Goal: Task Accomplishment & Management: Manage account settings

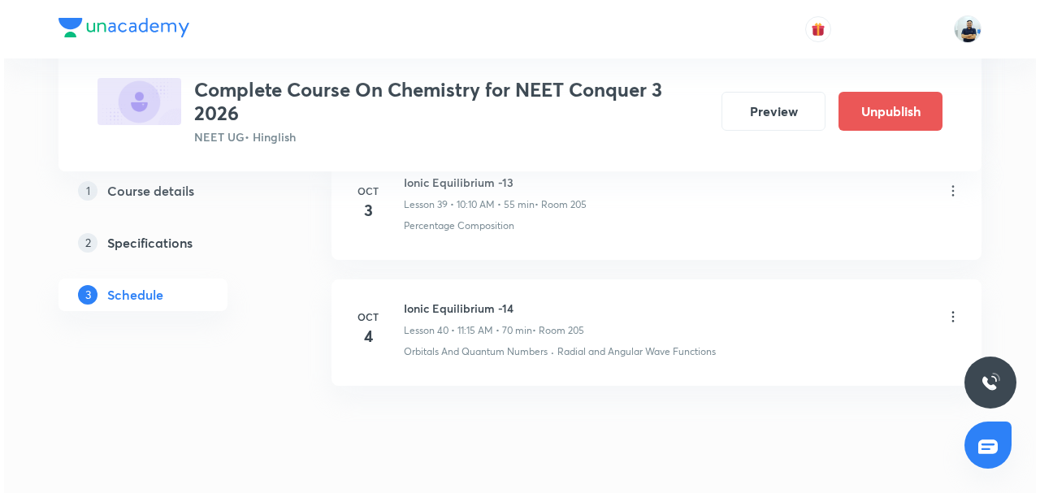
scroll to position [5795, 0]
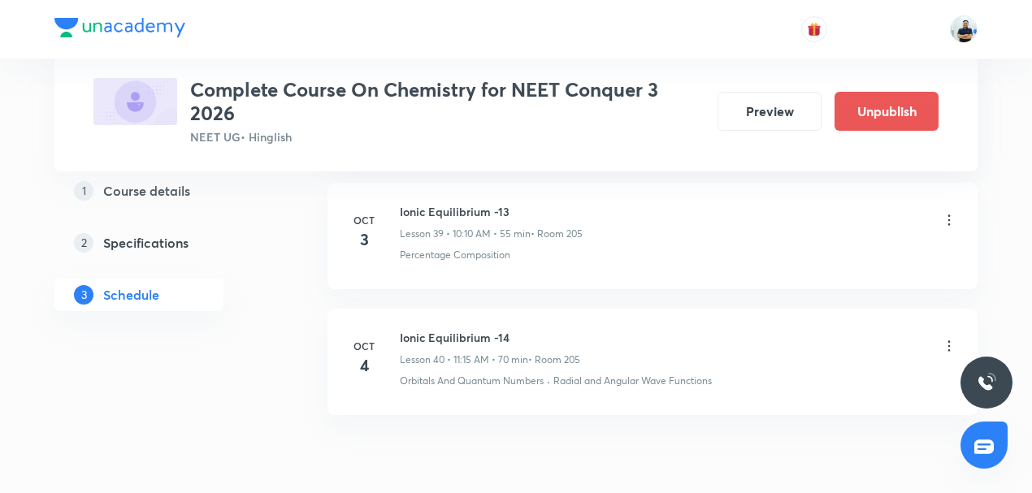
click at [948, 341] on icon at bounding box center [949, 346] width 2 height 11
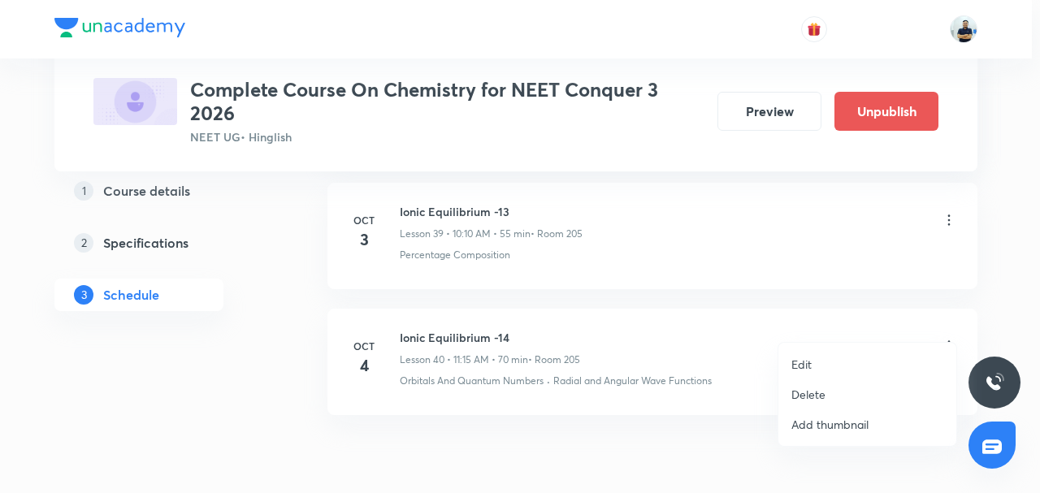
click at [807, 370] on p "Edit" at bounding box center [801, 364] width 20 height 17
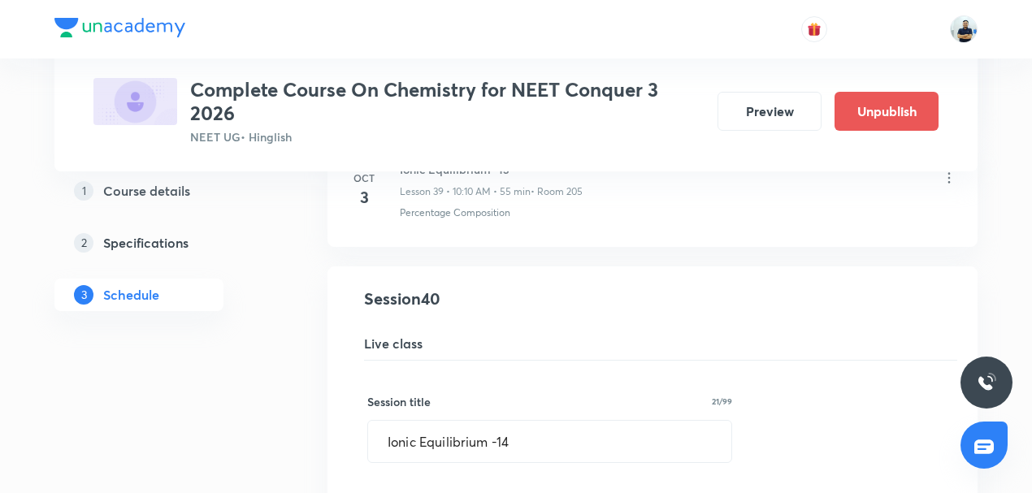
scroll to position [5379, 0]
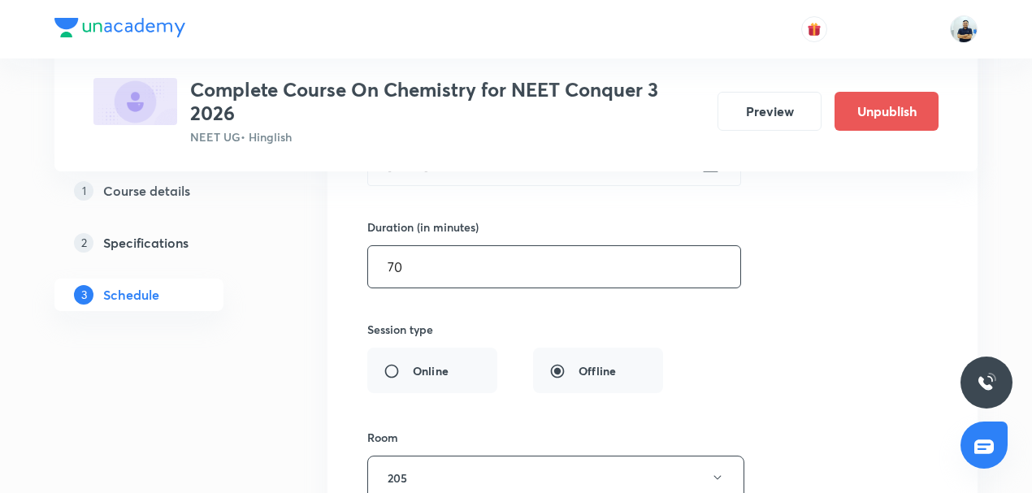
drag, startPoint x: 420, startPoint y: 253, endPoint x: 154, endPoint y: 279, distance: 267.0
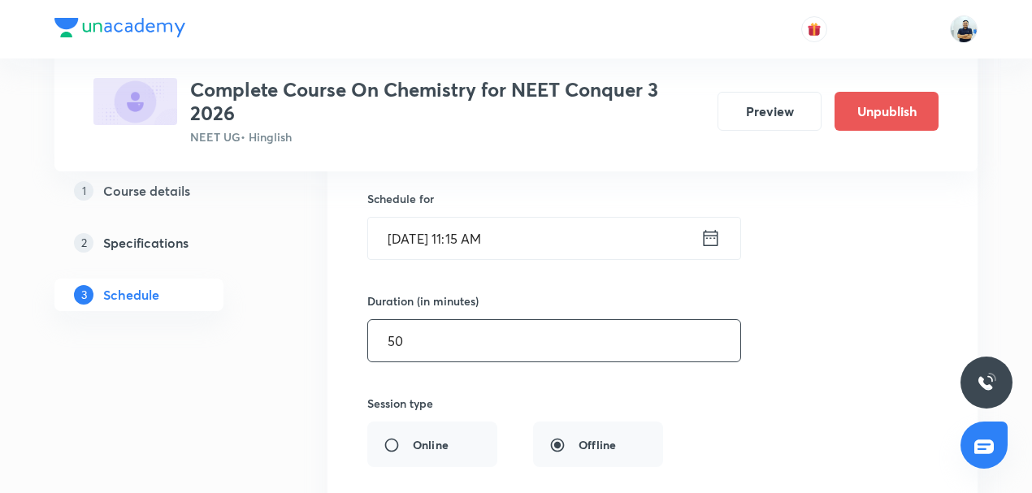
scroll to position [5303, 0]
type input "50"
click at [453, 226] on input "Oct 4, 2025, 11:15 AM" at bounding box center [534, 240] width 332 height 41
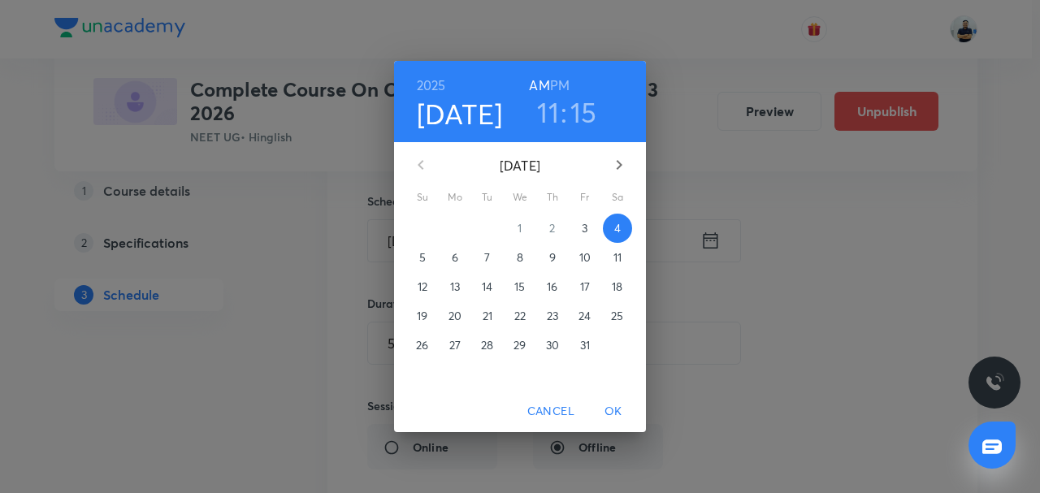
click at [541, 116] on h3 "11" at bounding box center [548, 112] width 22 height 34
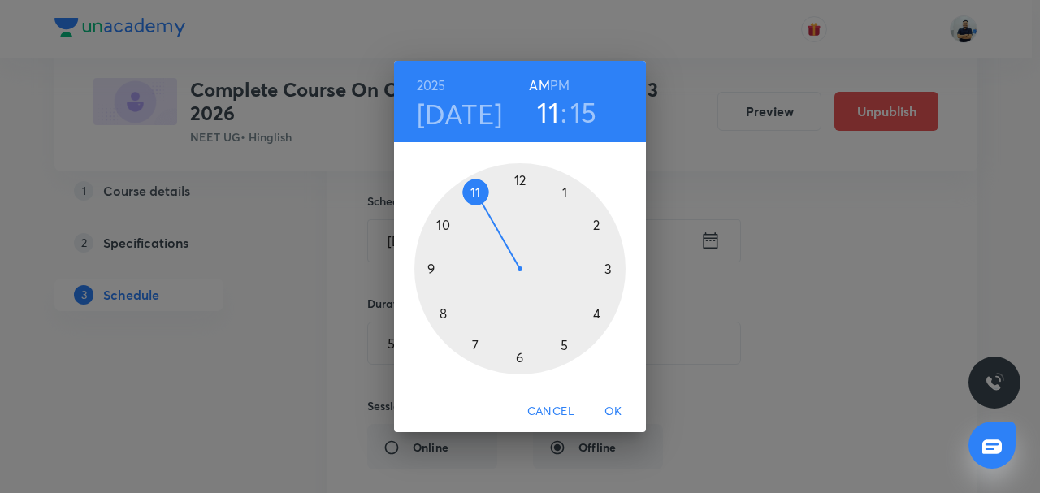
click at [444, 232] on div at bounding box center [519, 268] width 211 height 211
click at [593, 229] on div at bounding box center [519, 268] width 211 height 211
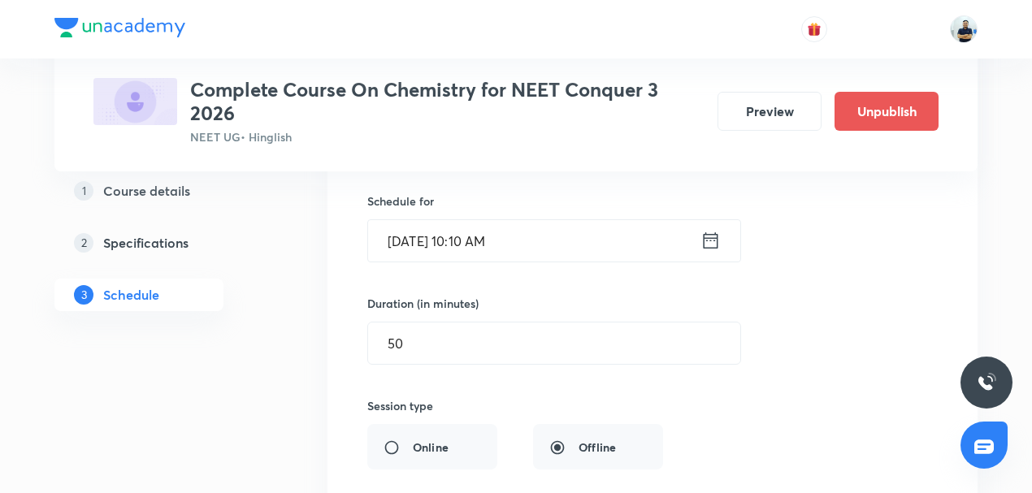
scroll to position [5682, 0]
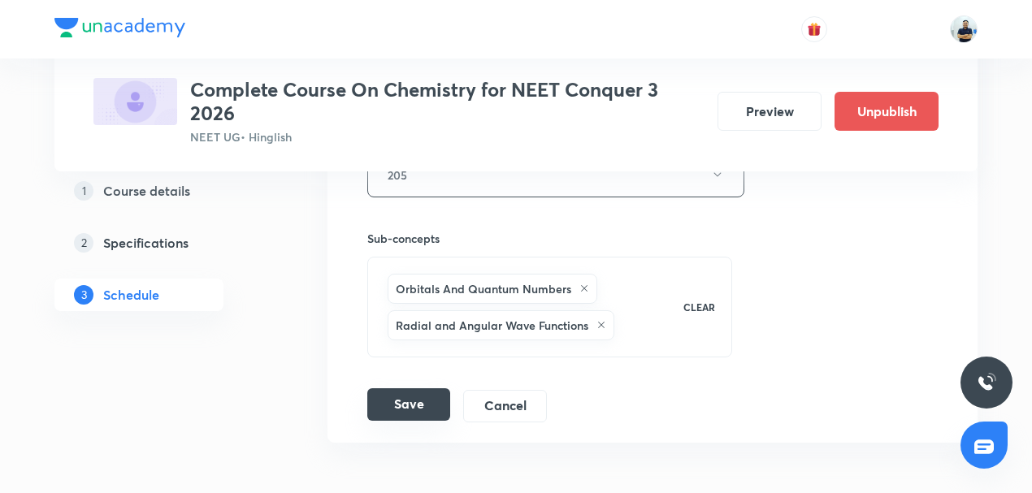
click at [401, 388] on button "Save" at bounding box center [408, 404] width 83 height 32
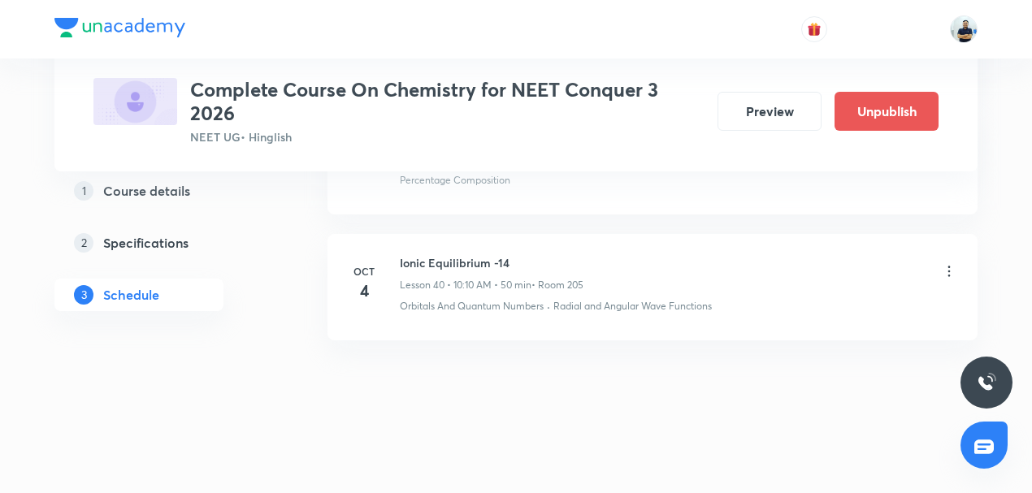
scroll to position [5101, 0]
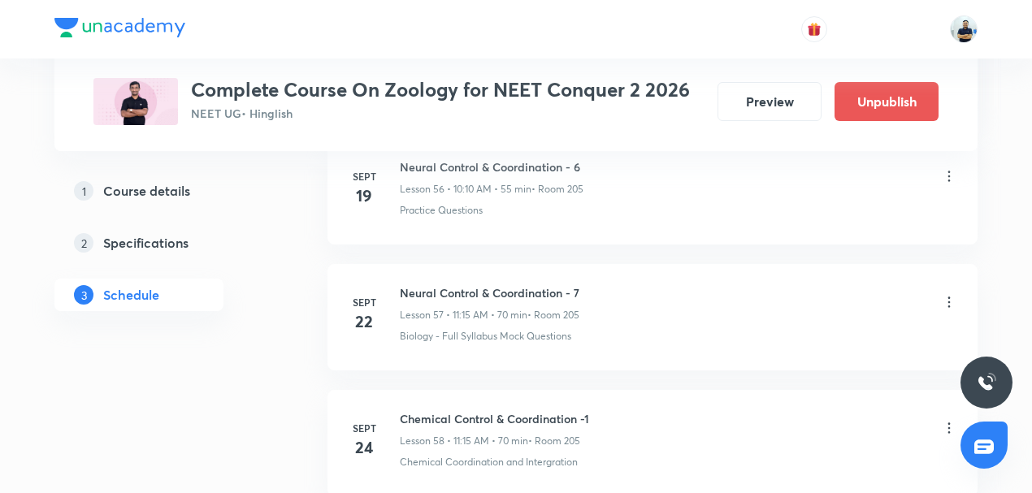
scroll to position [8710, 0]
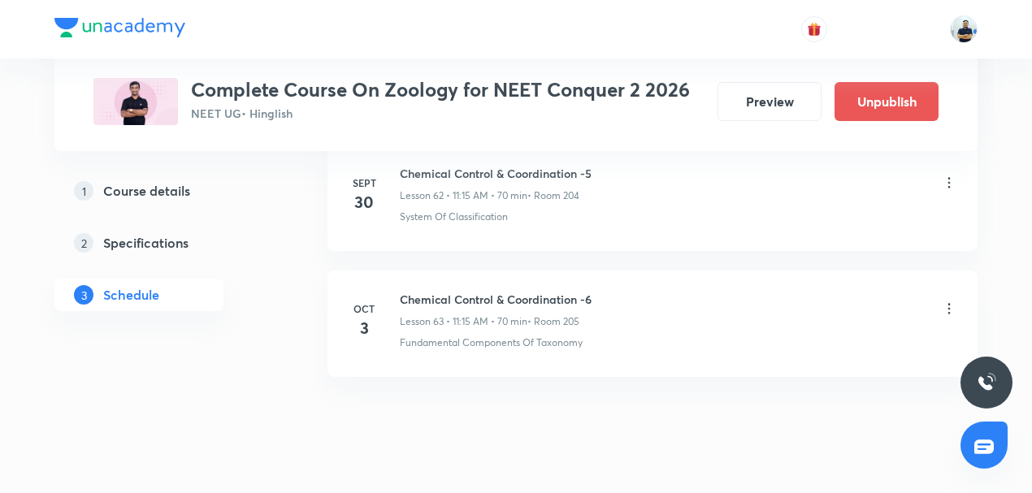
click at [491, 291] on h6 "Chemical Control & Coordination -6" at bounding box center [496, 299] width 192 height 17
copy h6 "Chemical Control & Coordination -6"
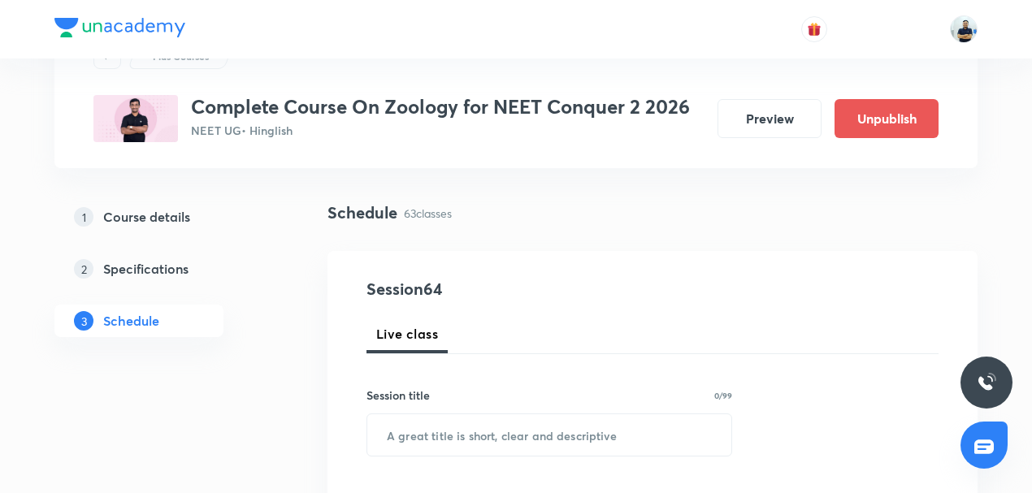
scroll to position [76, 0]
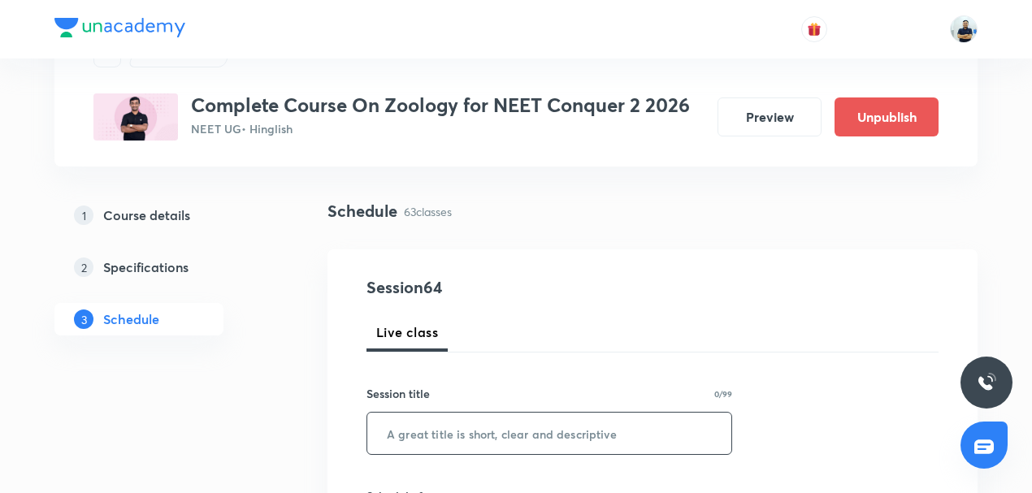
click at [432, 436] on input "text" at bounding box center [549, 433] width 364 height 41
paste input "Chemical Control & Coordination -6"
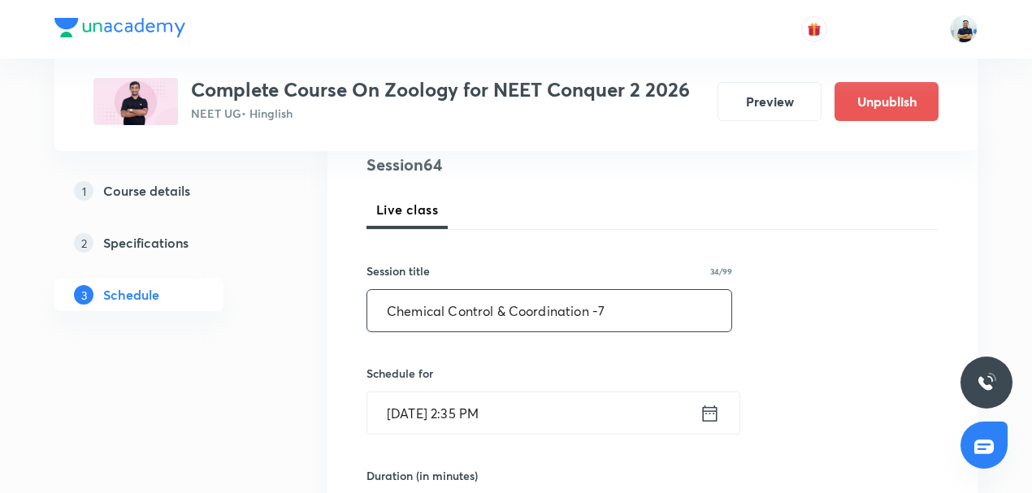
scroll to position [214, 0]
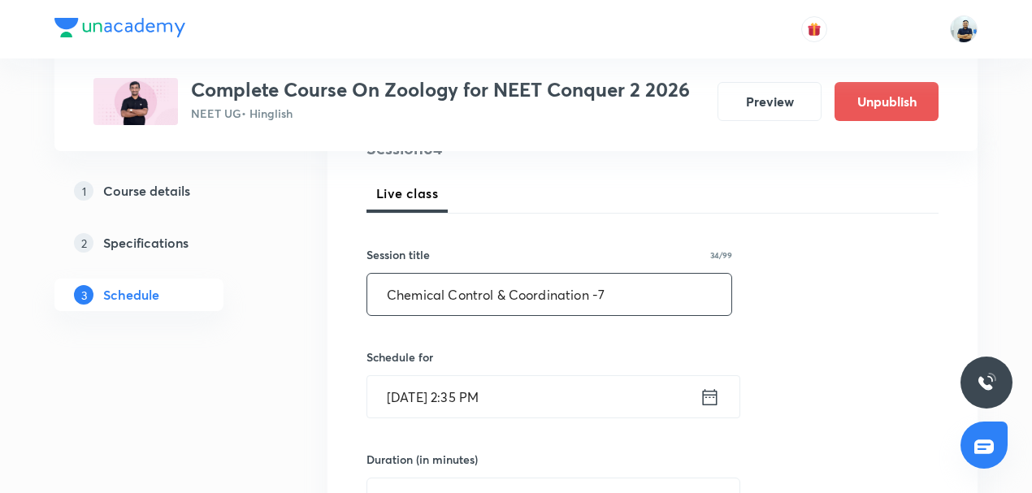
type input "Chemical Control & Coordination -7"
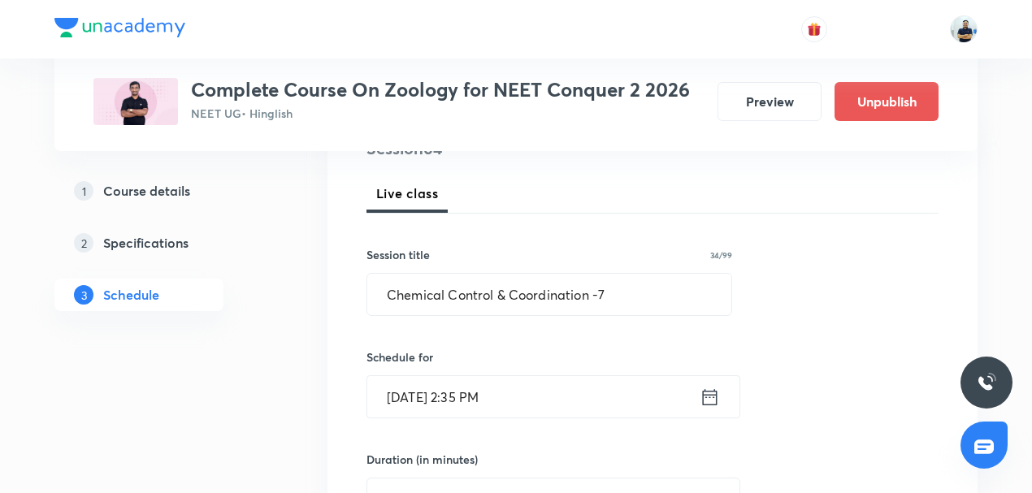
click at [522, 390] on input "Oct 3, 2025, 2:35 PM" at bounding box center [533, 396] width 332 height 41
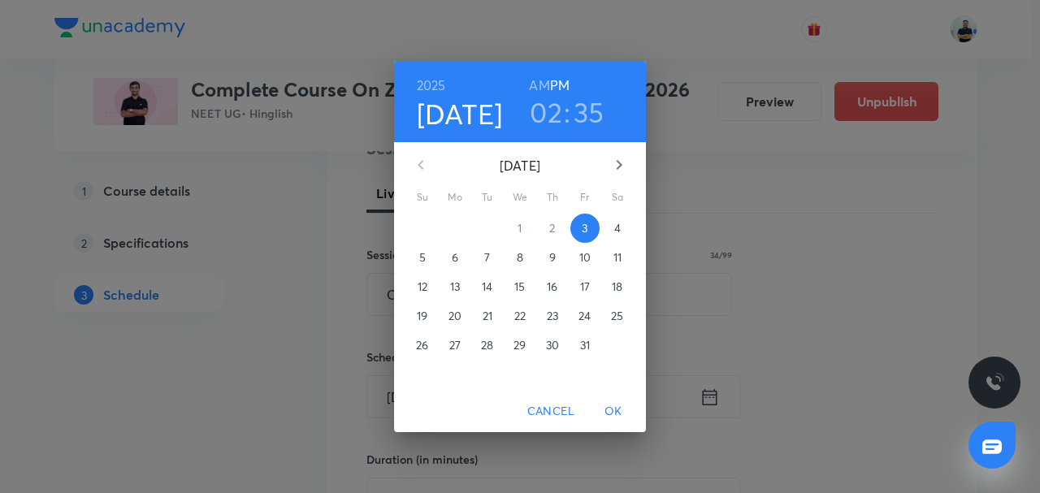
click at [609, 229] on span "4" at bounding box center [617, 228] width 29 height 16
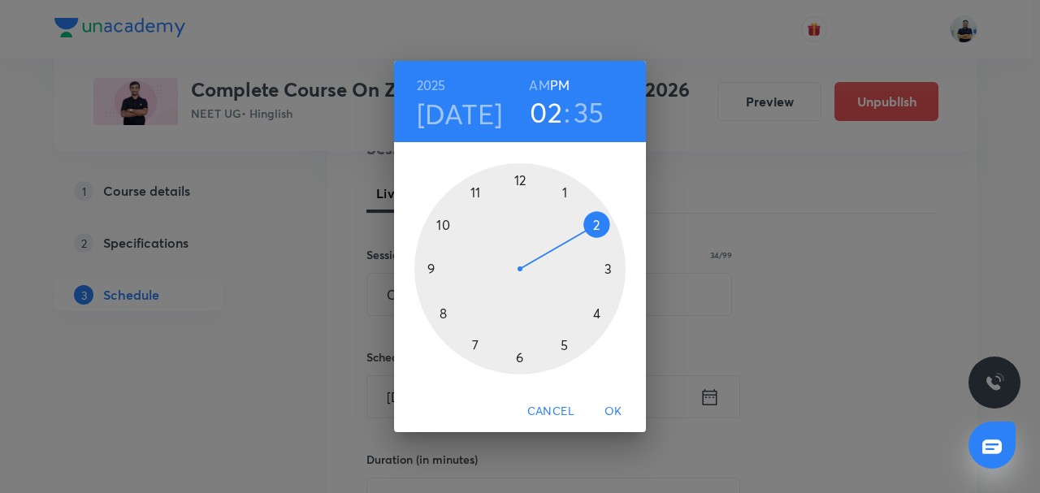
click at [535, 89] on h6 "AM" at bounding box center [539, 85] width 20 height 23
click at [474, 197] on div at bounding box center [519, 268] width 211 height 211
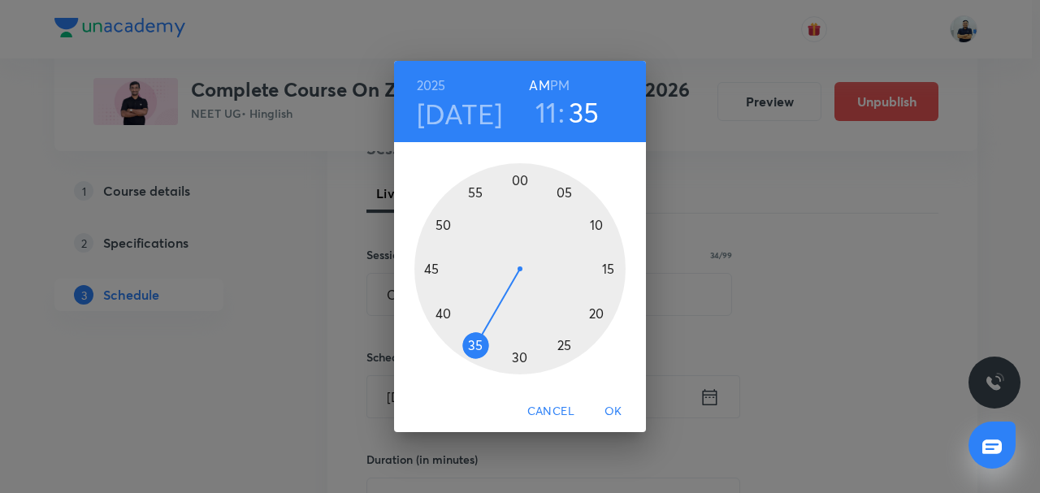
click at [598, 269] on div at bounding box center [519, 268] width 211 height 211
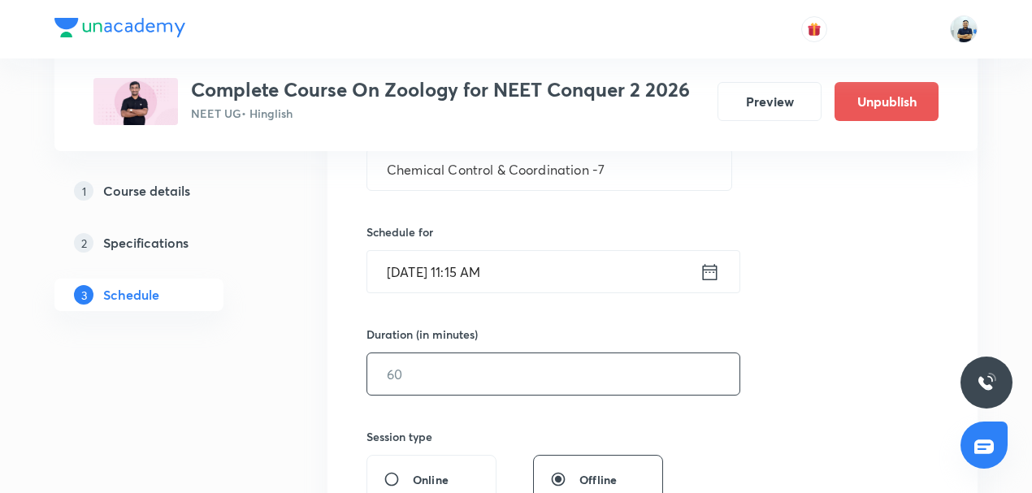
scroll to position [341, 0]
click at [401, 376] on input "text" at bounding box center [553, 372] width 372 height 41
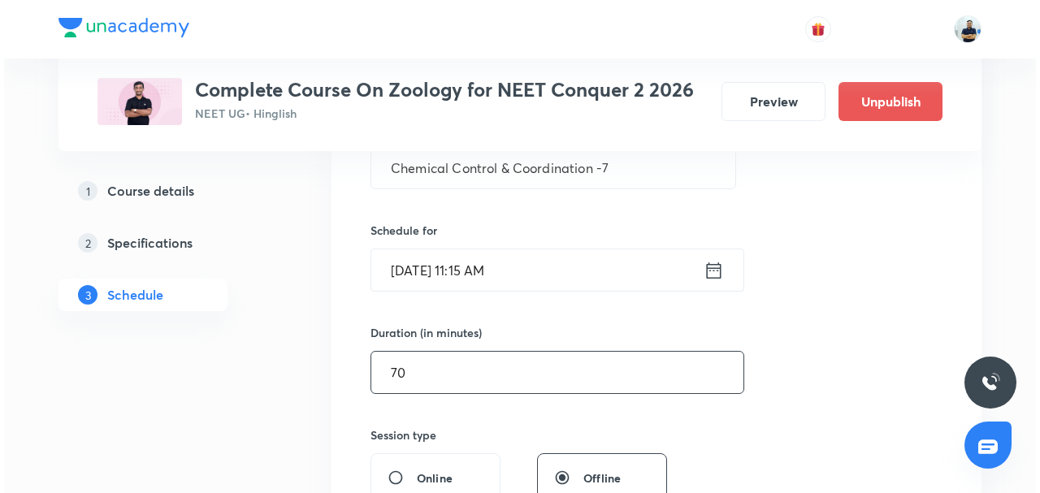
scroll to position [720, 0]
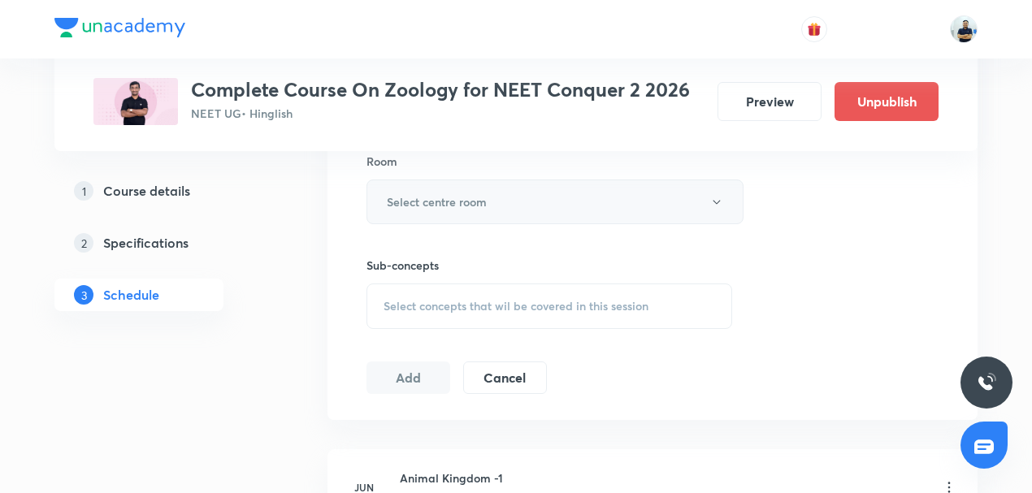
type input "70"
click at [474, 206] on h6 "Select centre room" at bounding box center [437, 201] width 100 height 17
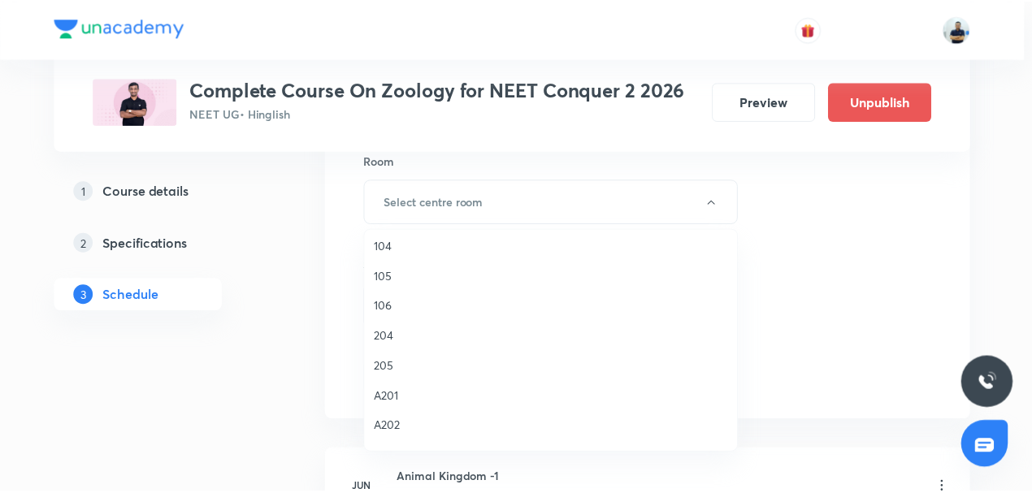
scroll to position [301, 0]
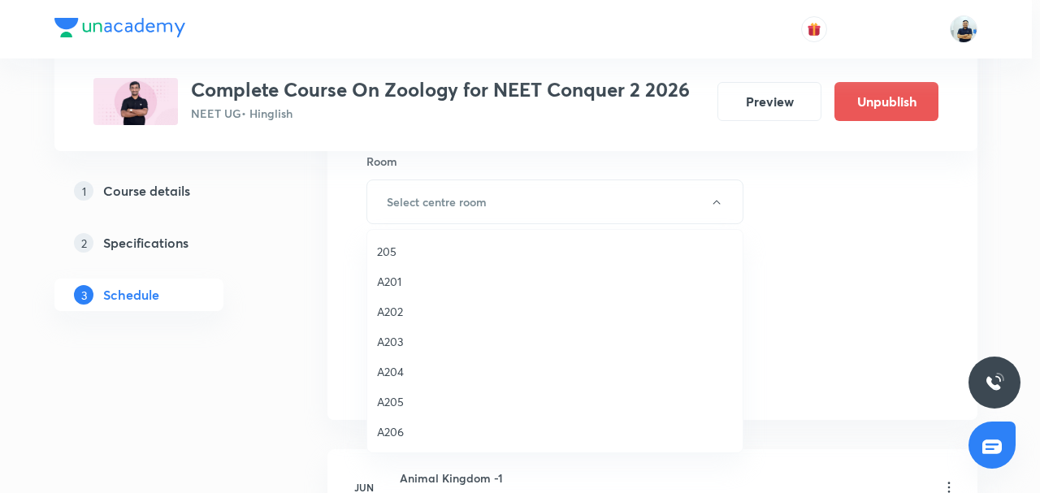
click at [396, 255] on span "205" at bounding box center [555, 251] width 356 height 17
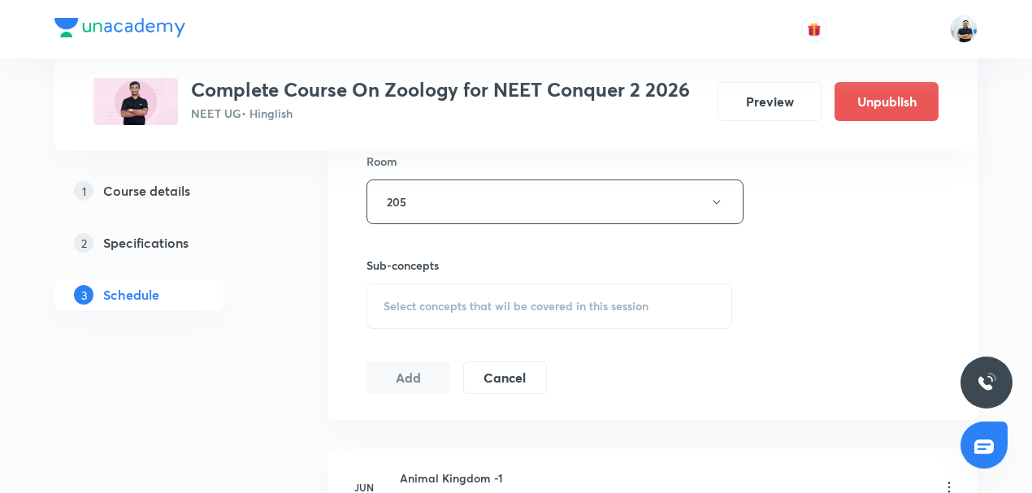
click at [567, 301] on span "Select concepts that wil be covered in this session" at bounding box center [515, 306] width 265 height 13
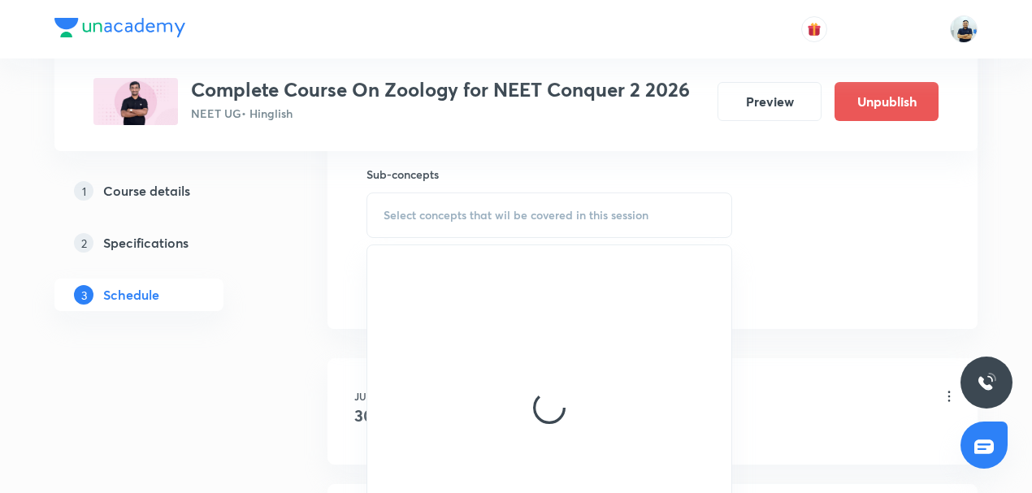
scroll to position [833, 0]
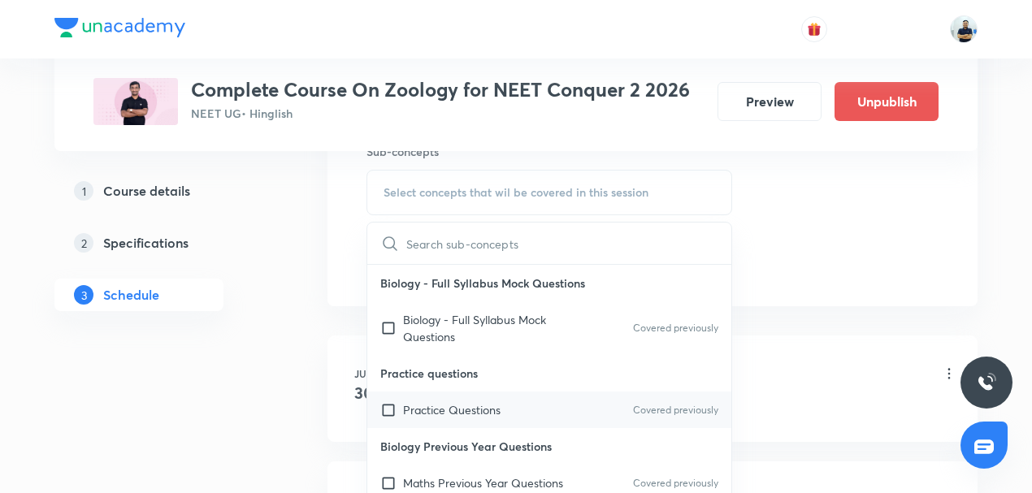
click at [435, 419] on div "Practice Questions Covered previously" at bounding box center [549, 410] width 364 height 37
checkbox input "true"
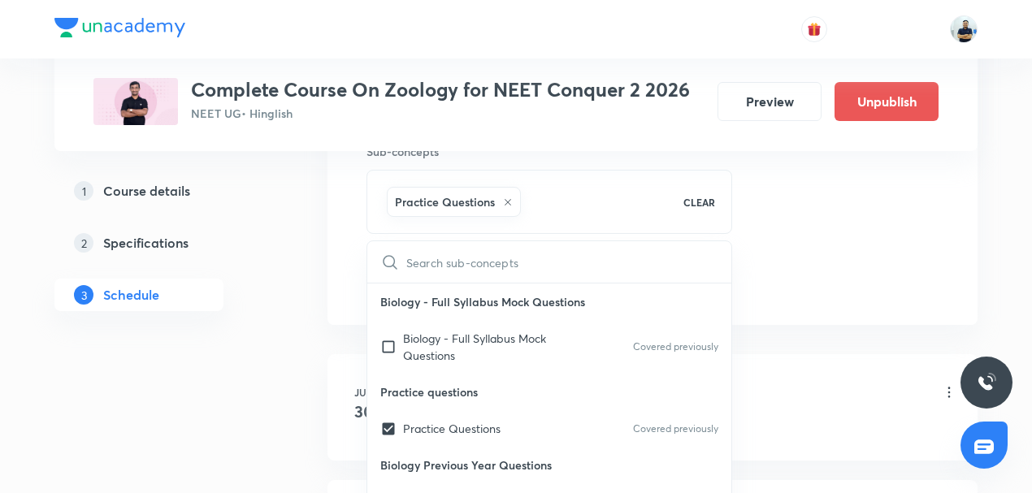
click at [933, 354] on li "Jun 30 Animal Kingdom -1 Lesson 1 • 11:15 AM • 70 min • Room 204 System Of Clas…" at bounding box center [652, 407] width 650 height 106
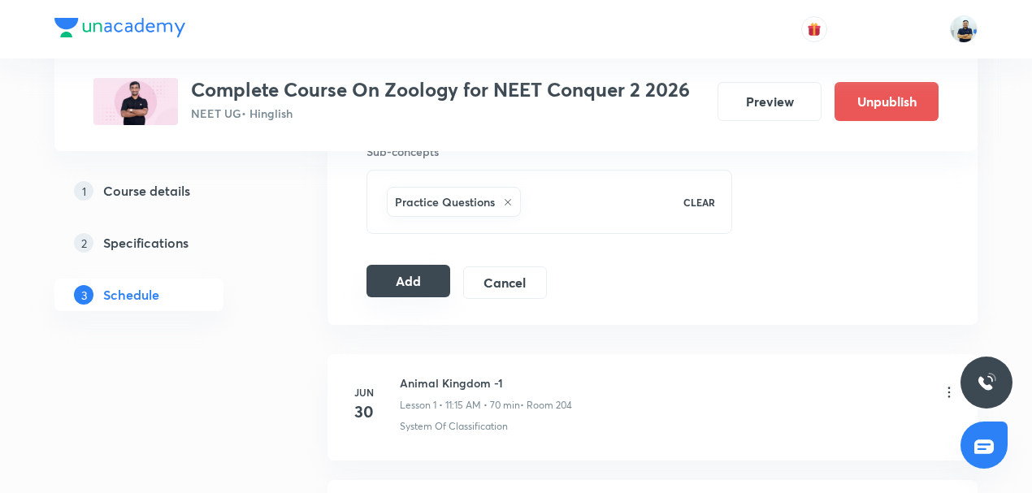
click at [403, 279] on button "Add" at bounding box center [408, 281] width 84 height 32
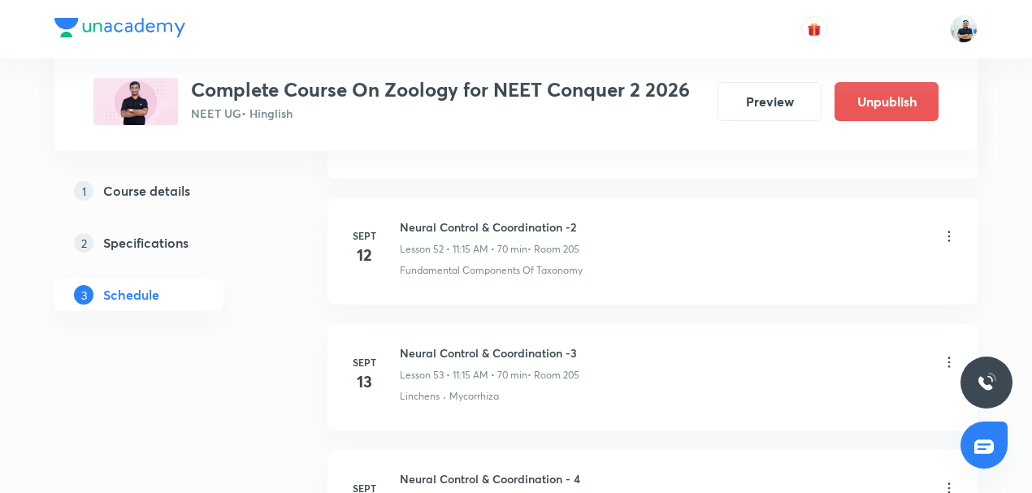
scroll to position [8091, 0]
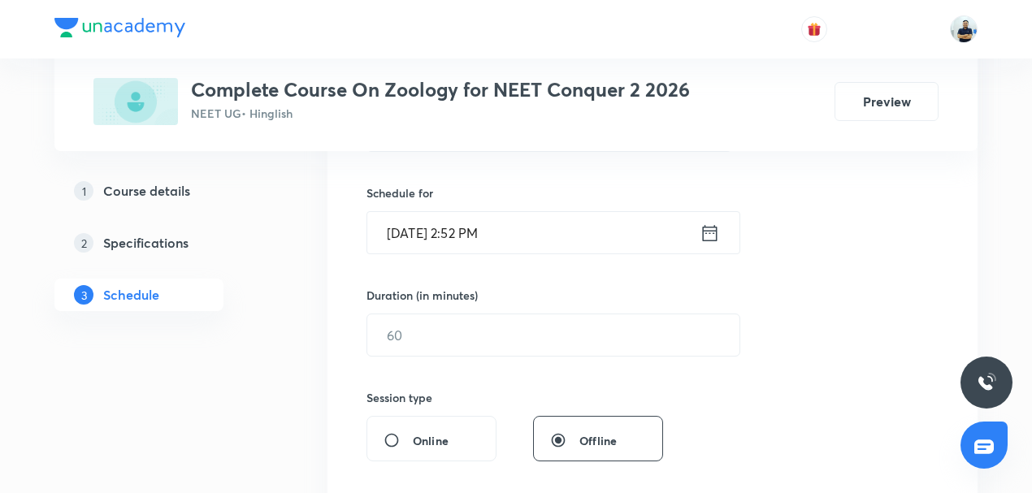
scroll to position [1308, 0]
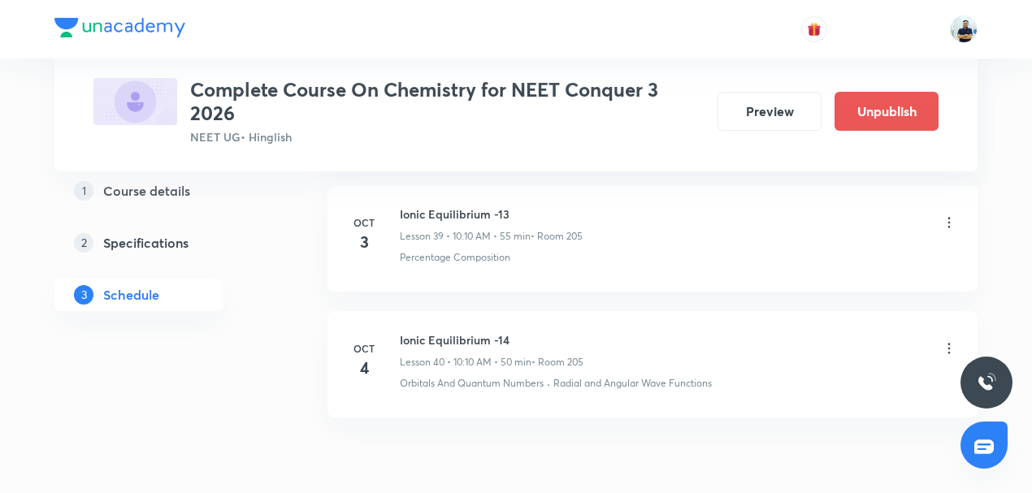
scroll to position [5846, 0]
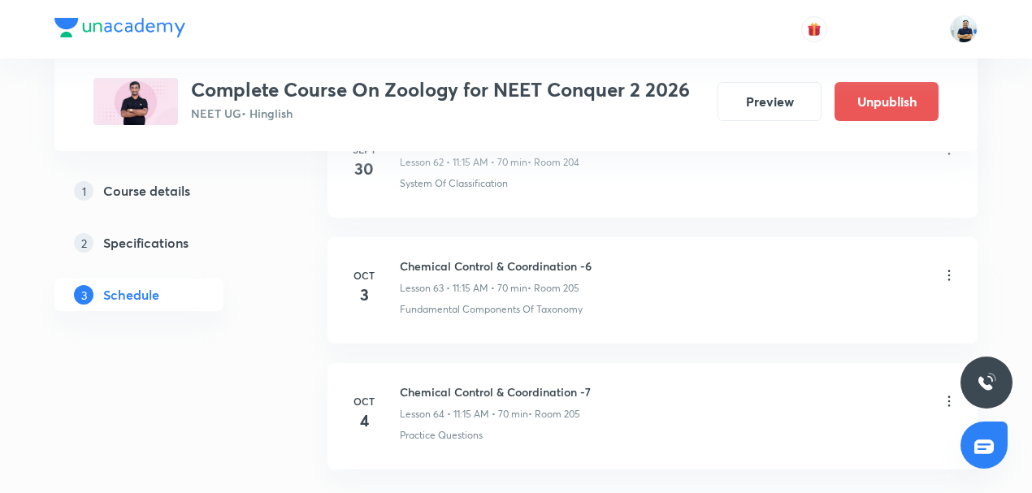
scroll to position [8835, 0]
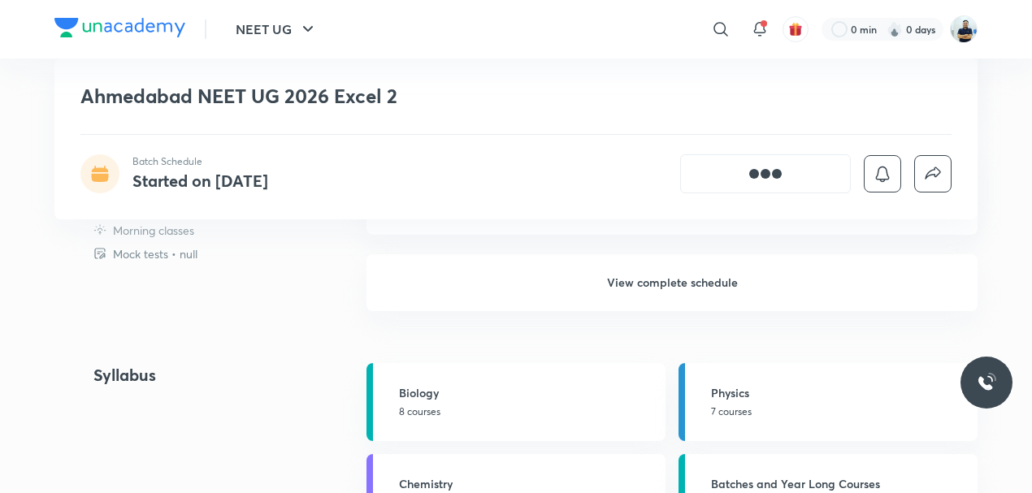
scroll to position [980, 0]
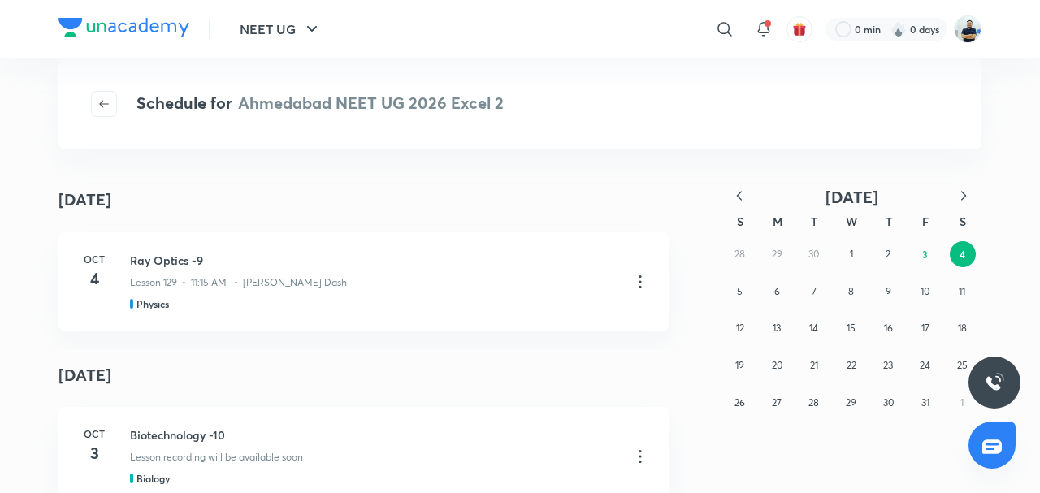
click at [738, 197] on icon "button" at bounding box center [739, 196] width 16 height 16
click at [963, 359] on abbr "27" at bounding box center [962, 365] width 10 height 12
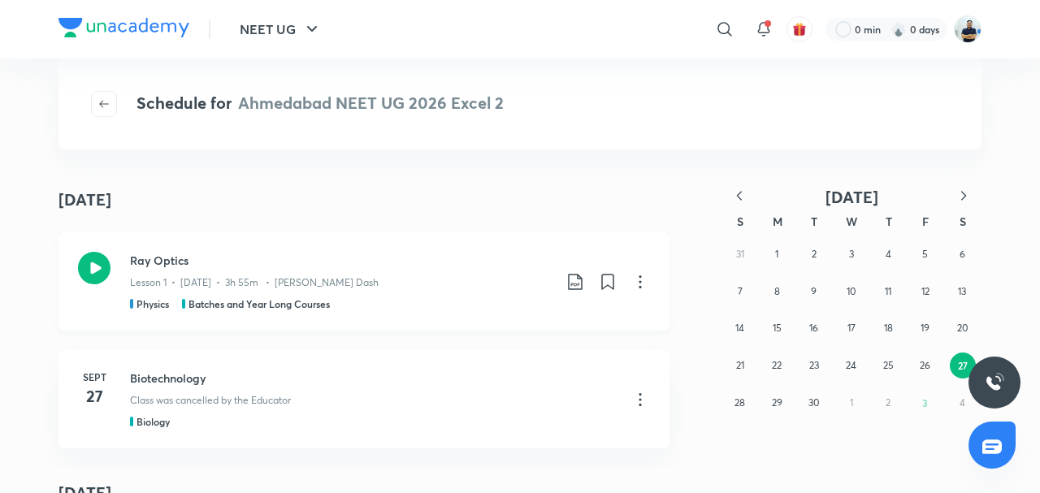
click at [89, 262] on icon at bounding box center [94, 268] width 32 height 32
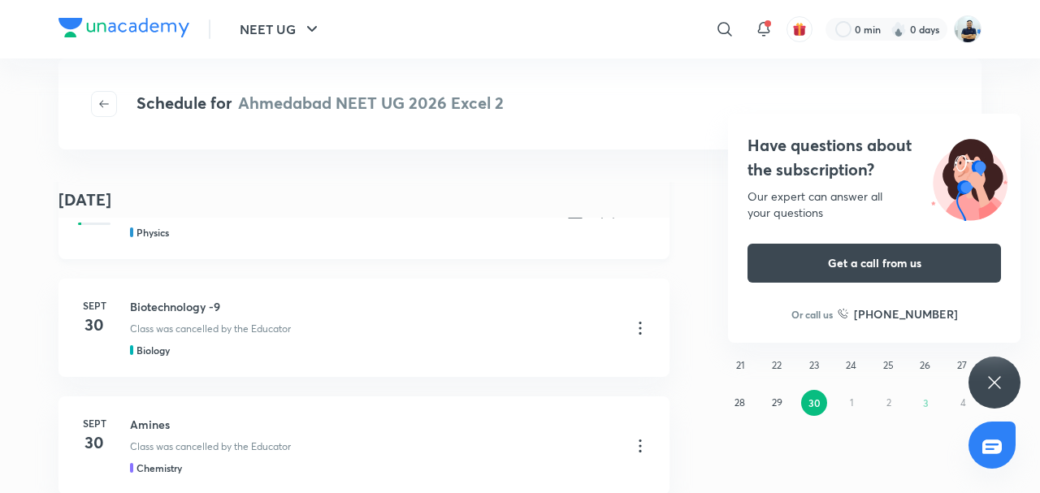
scroll to position [960, 0]
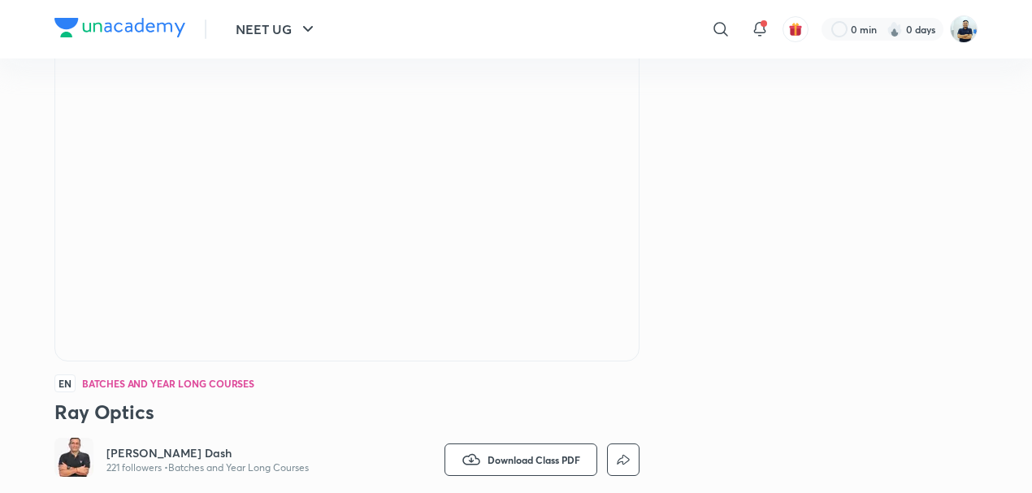
scroll to position [518, 0]
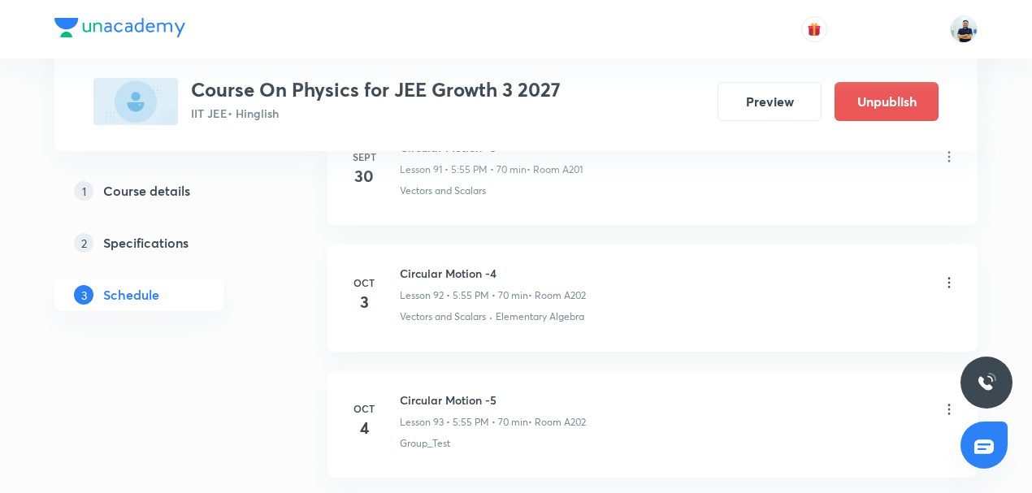
scroll to position [12386, 0]
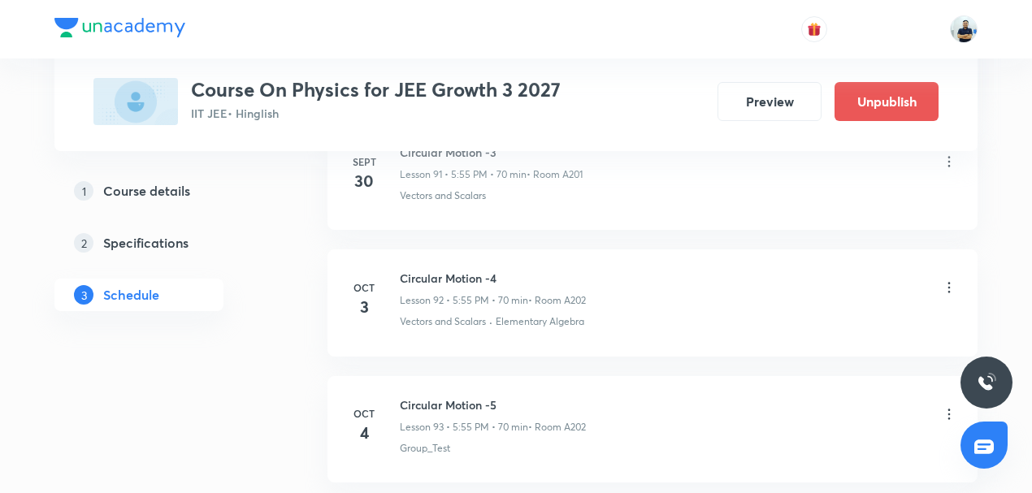
click at [947, 279] on icon at bounding box center [949, 287] width 16 height 16
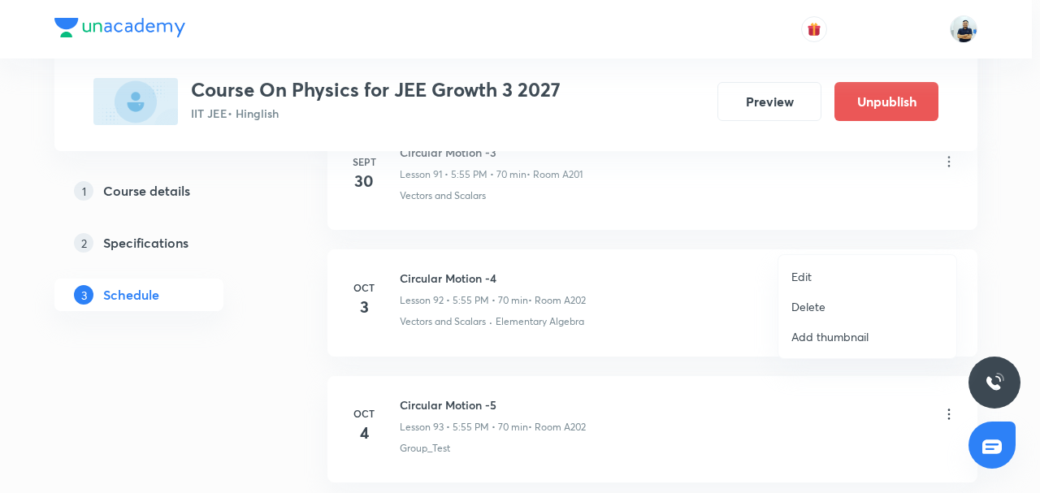
click at [804, 281] on p "Edit" at bounding box center [801, 276] width 20 height 17
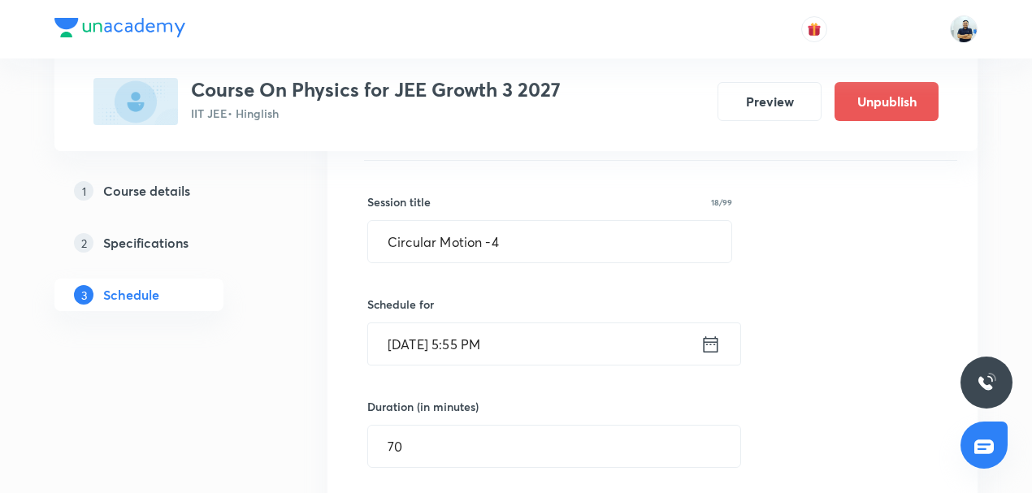
scroll to position [11729, 0]
click at [512, 326] on input "Oct 3, 2025, 5:55 PM" at bounding box center [534, 346] width 332 height 41
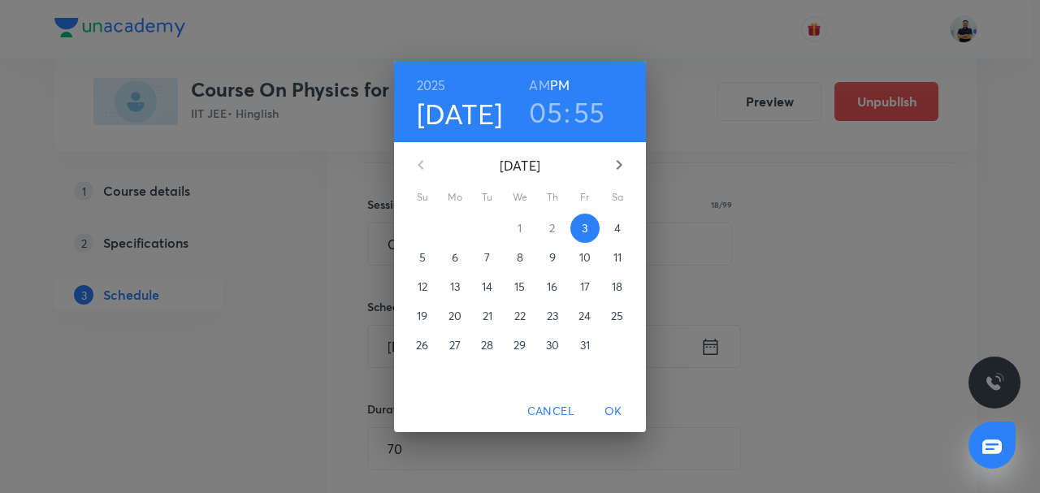
click at [551, 110] on h3 "05" at bounding box center [545, 112] width 33 height 34
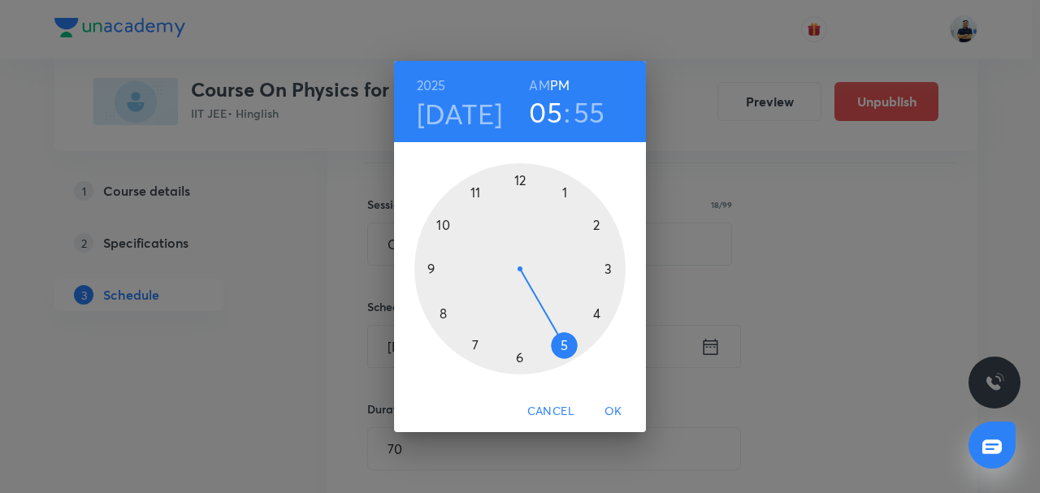
click at [465, 190] on div at bounding box center [519, 268] width 211 height 211
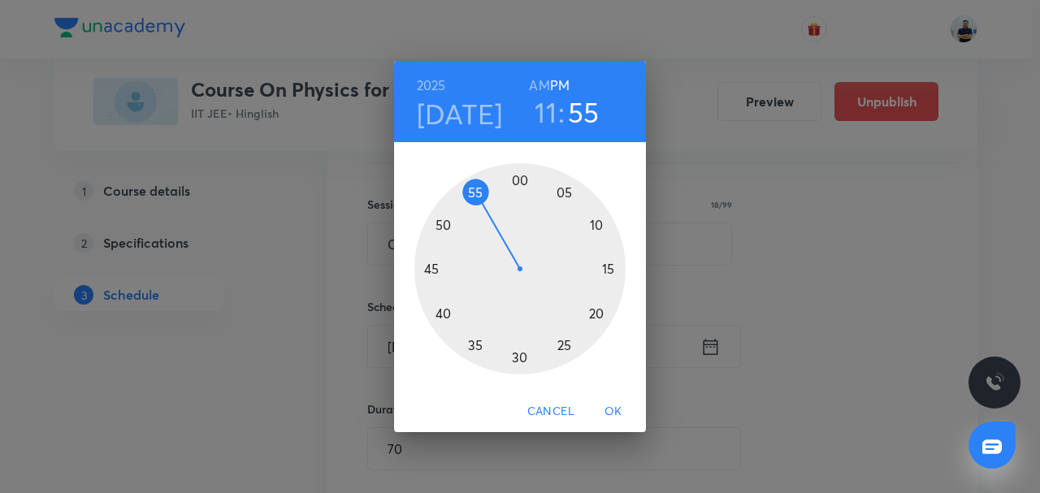
click at [617, 408] on span "OK" at bounding box center [613, 411] width 39 height 20
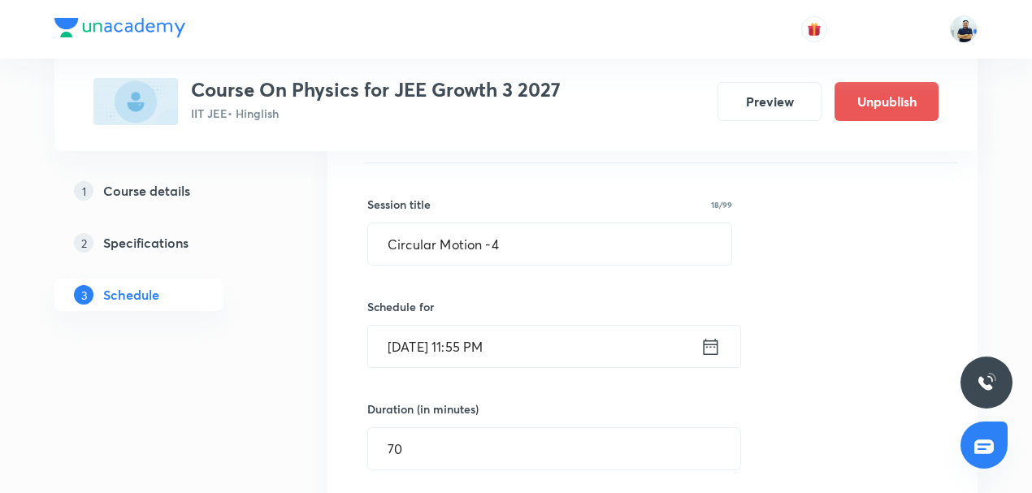
scroll to position [12109, 0]
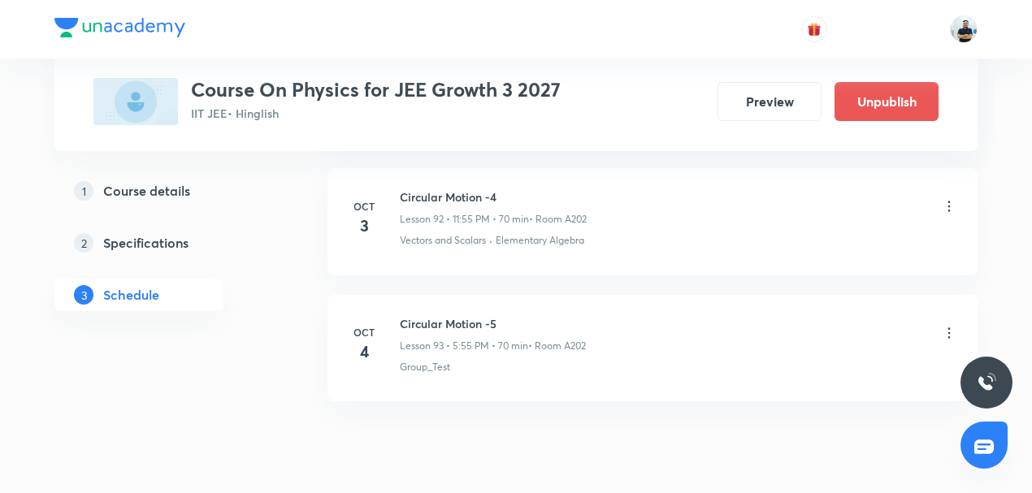
scroll to position [11719, 0]
click at [946, 201] on icon at bounding box center [949, 209] width 16 height 16
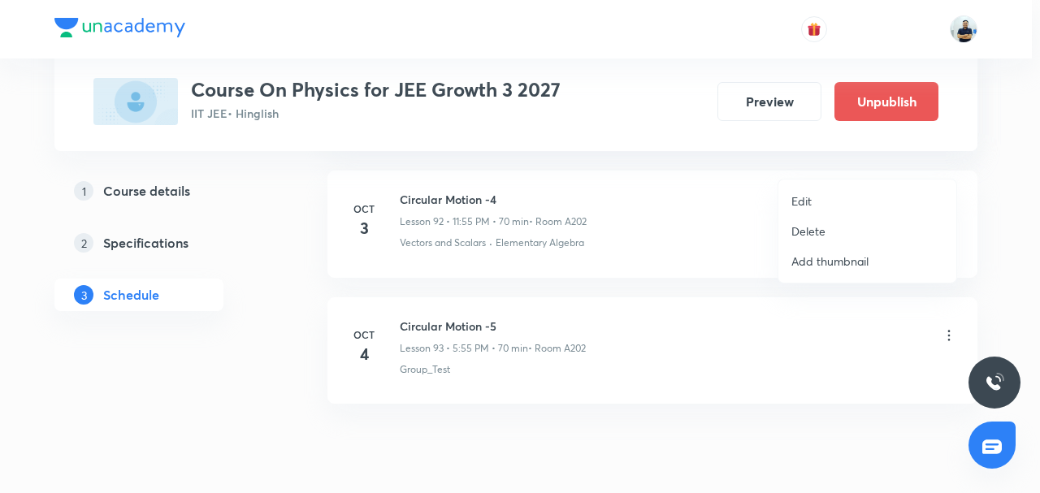
click at [791, 197] on p "Edit" at bounding box center [801, 201] width 20 height 17
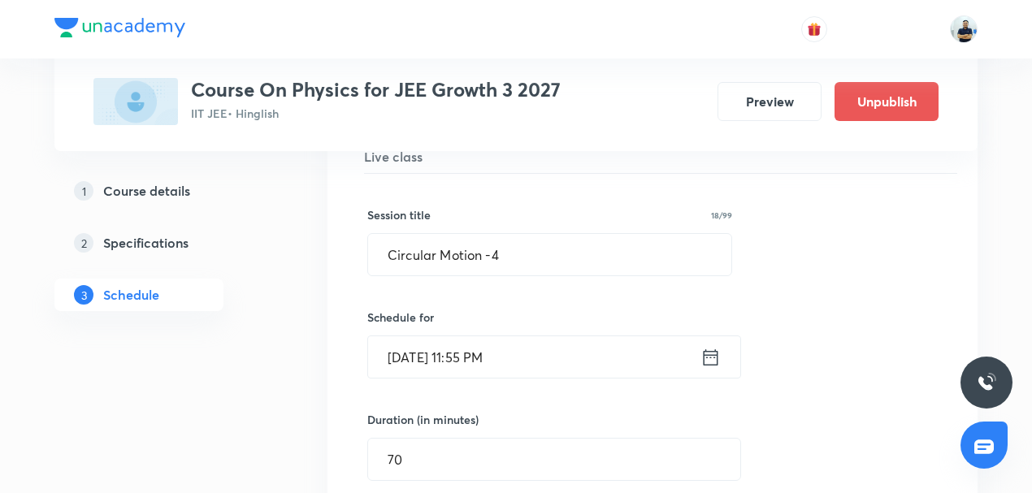
click at [467, 336] on input "Oct 3, 2025, 11:55 PM" at bounding box center [534, 356] width 332 height 41
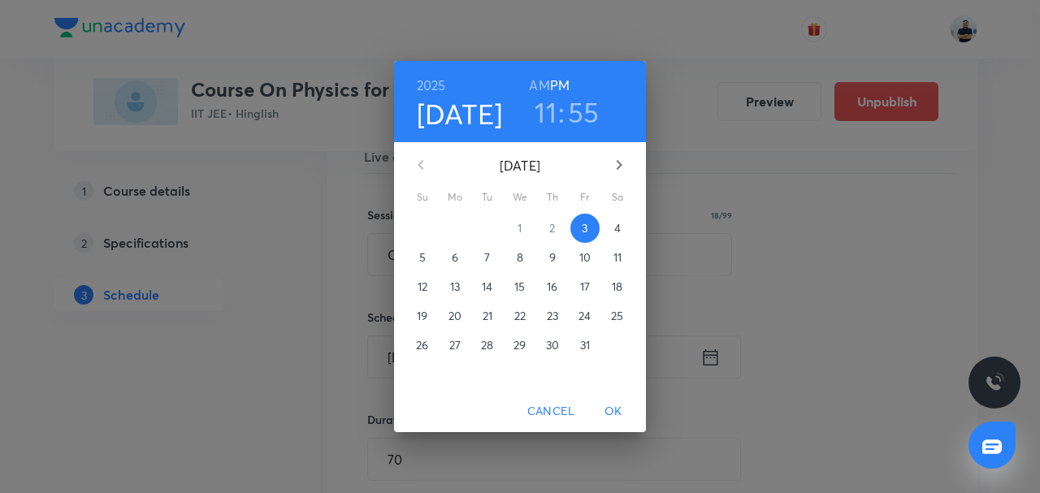
click at [543, 115] on h3 "11" at bounding box center [546, 112] width 22 height 34
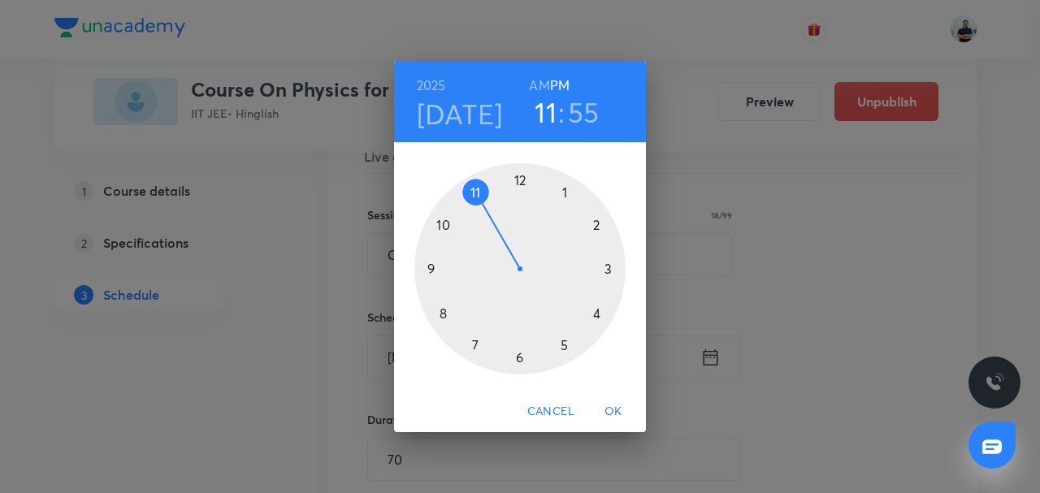
click at [478, 343] on div at bounding box center [519, 268] width 211 height 211
click at [602, 315] on div at bounding box center [519, 268] width 211 height 211
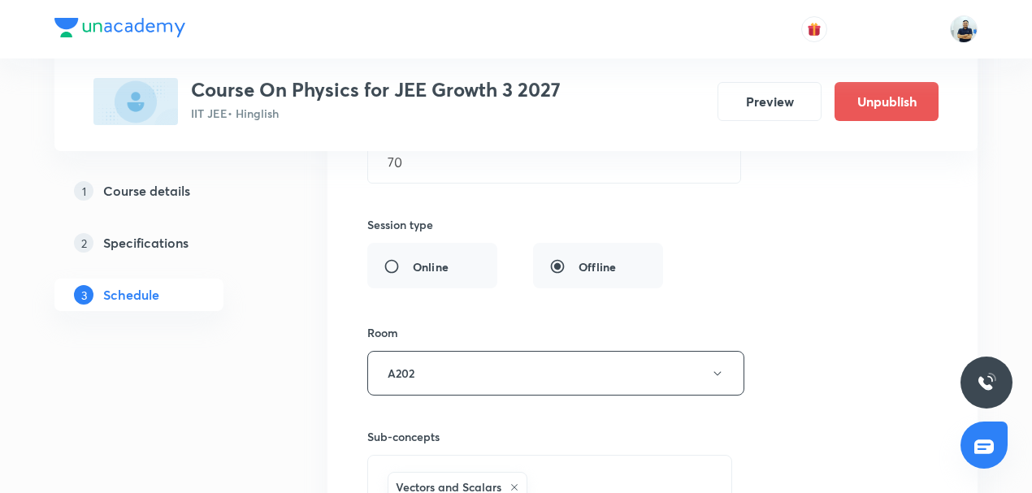
scroll to position [12097, 0]
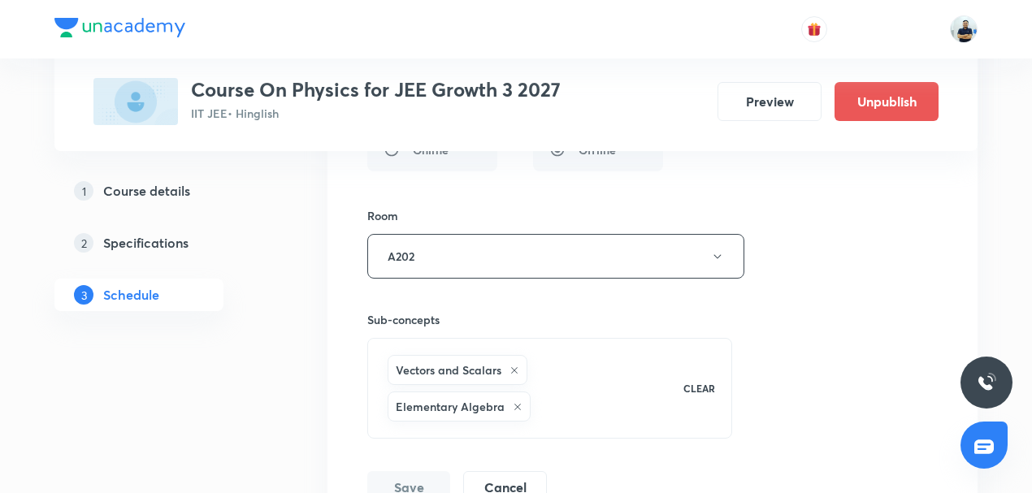
scroll to position [11731, 0]
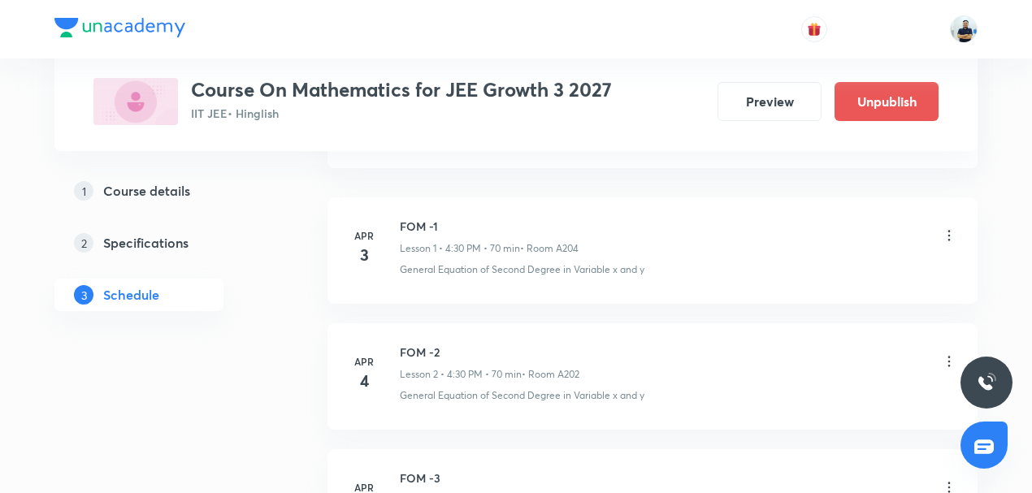
scroll to position [1137, 0]
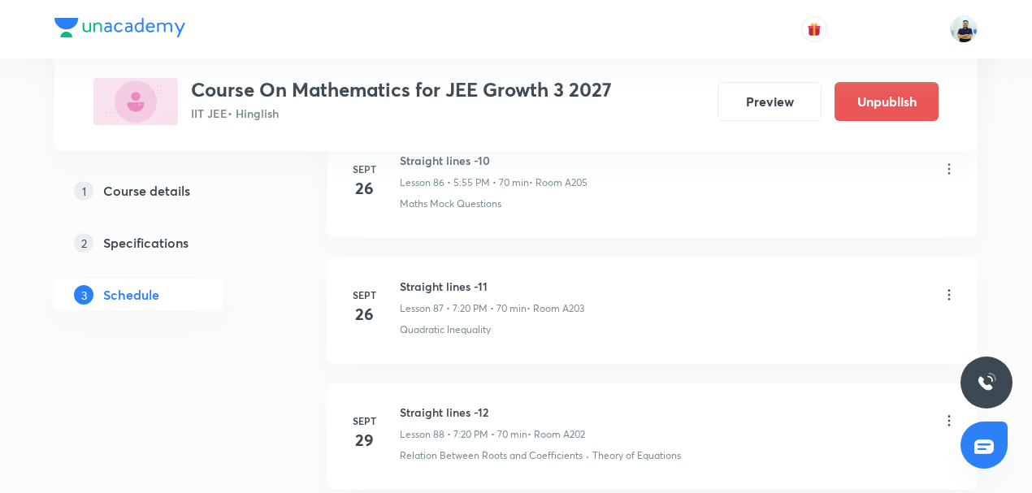
drag, startPoint x: 546, startPoint y: 344, endPoint x: 551, endPoint y: 335, distance: 10.9
click at [551, 383] on li "Sept 29 Straight lines -12 Lesson 88 • 7:20 PM • 70 min • Room A202 Relation Be…" at bounding box center [652, 436] width 650 height 106
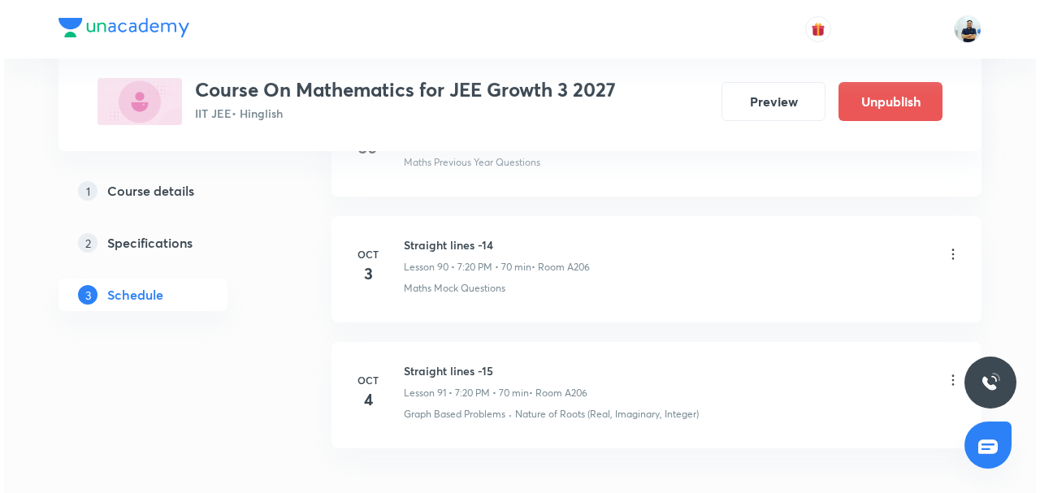
scroll to position [12151, 0]
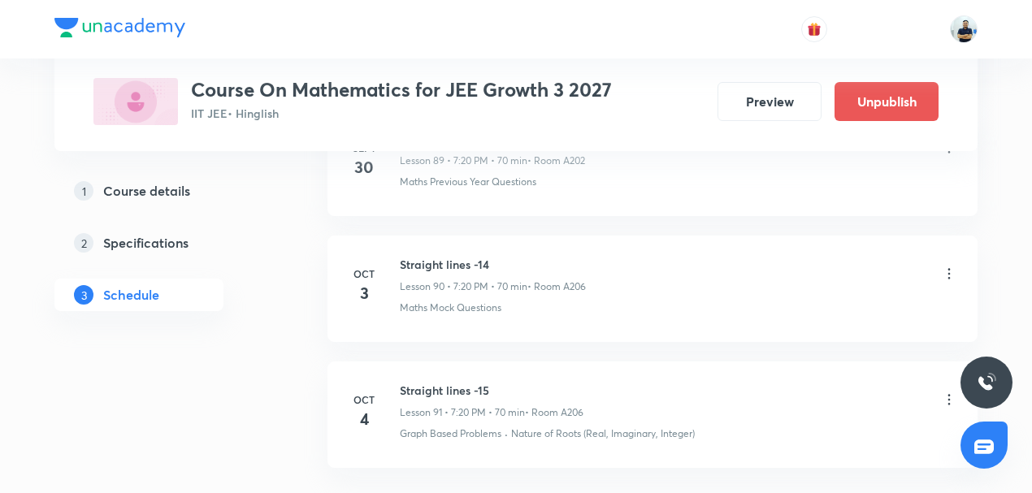
click at [949, 268] on icon at bounding box center [949, 273] width 2 height 11
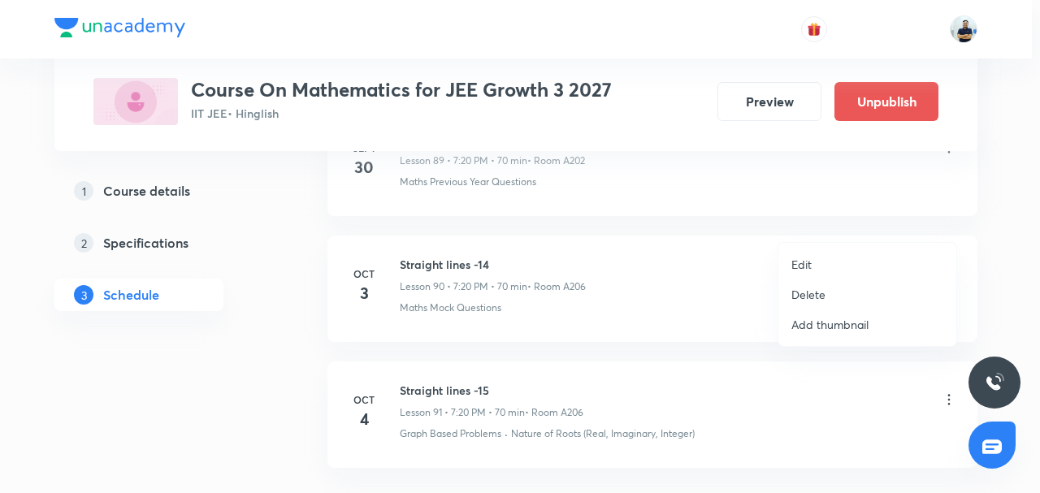
click at [822, 266] on li "Edit" at bounding box center [867, 264] width 178 height 30
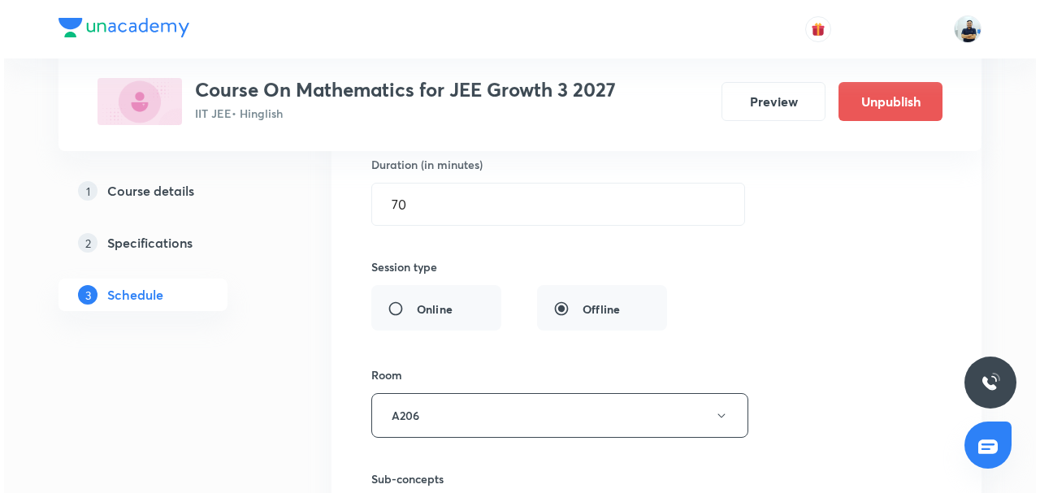
scroll to position [11345, 0]
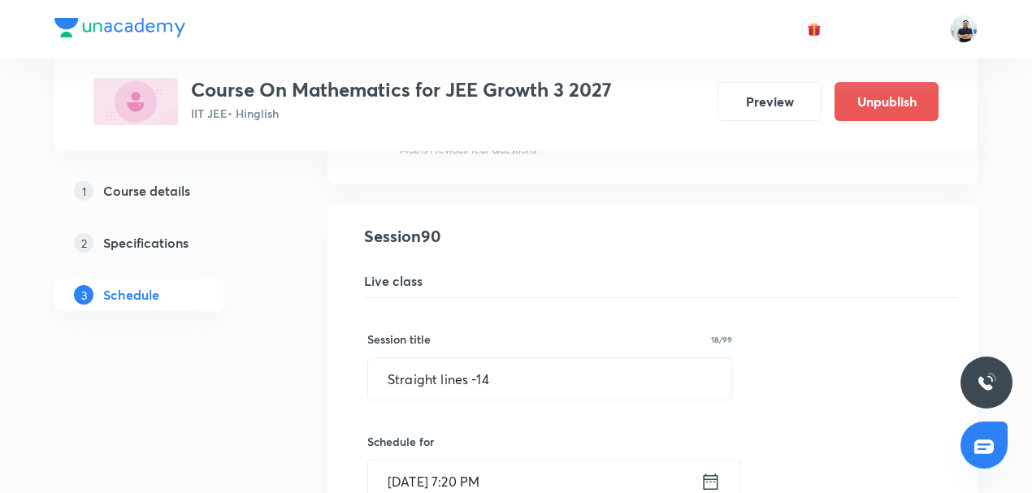
click at [478, 433] on h6 "Schedule for" at bounding box center [549, 441] width 365 height 17
click at [477, 461] on input "Oct 3, 2025, 7:20 PM" at bounding box center [534, 481] width 332 height 41
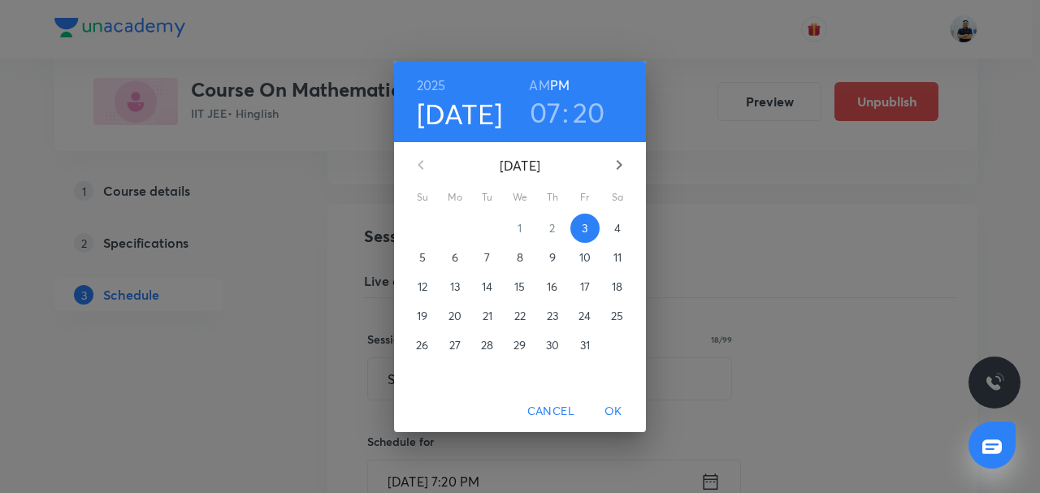
click at [544, 115] on h3 "07" at bounding box center [546, 112] width 32 height 34
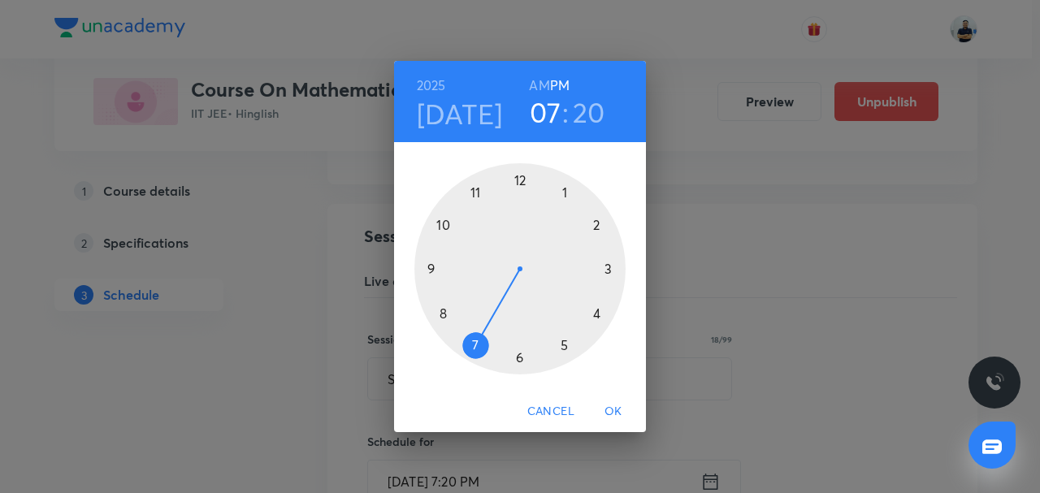
click at [574, 340] on div at bounding box center [519, 268] width 211 height 211
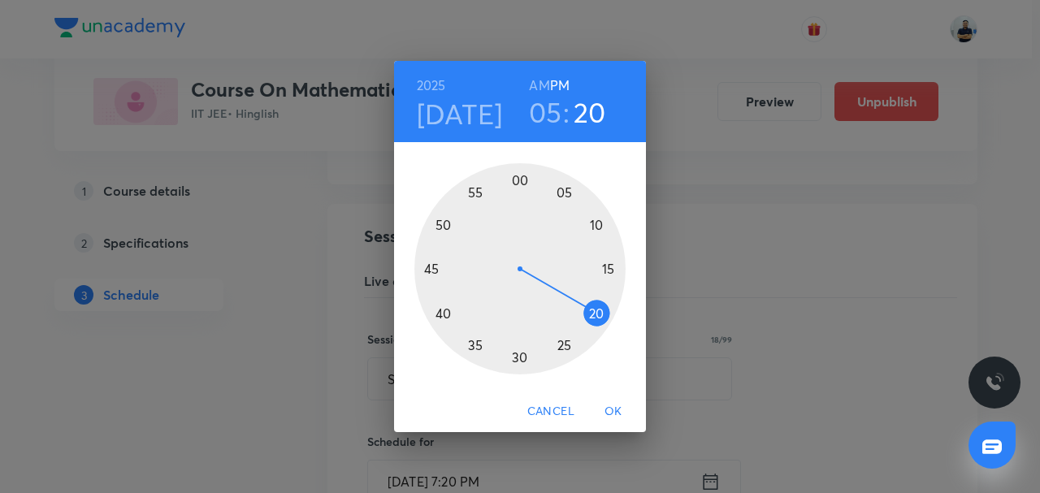
click at [471, 183] on div at bounding box center [519, 268] width 211 height 211
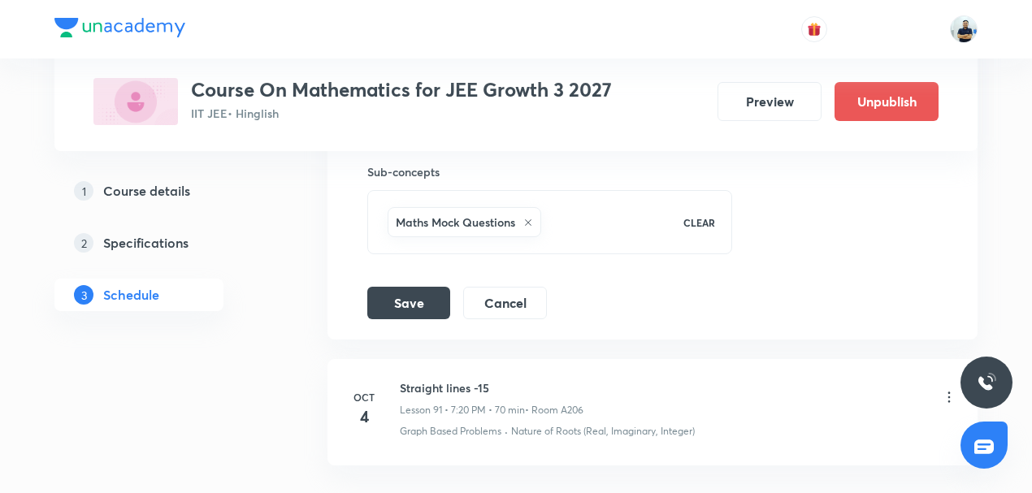
scroll to position [12104, 0]
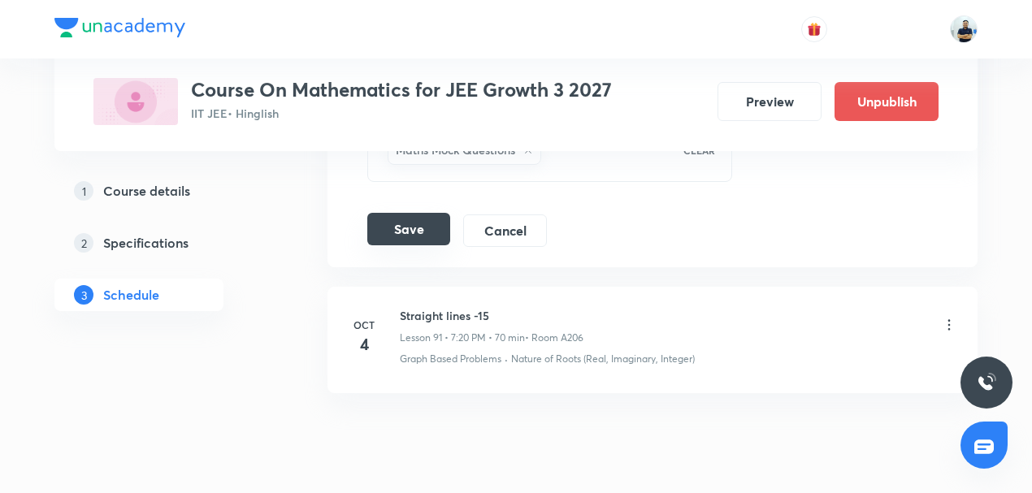
click at [393, 213] on button "Save" at bounding box center [408, 229] width 83 height 32
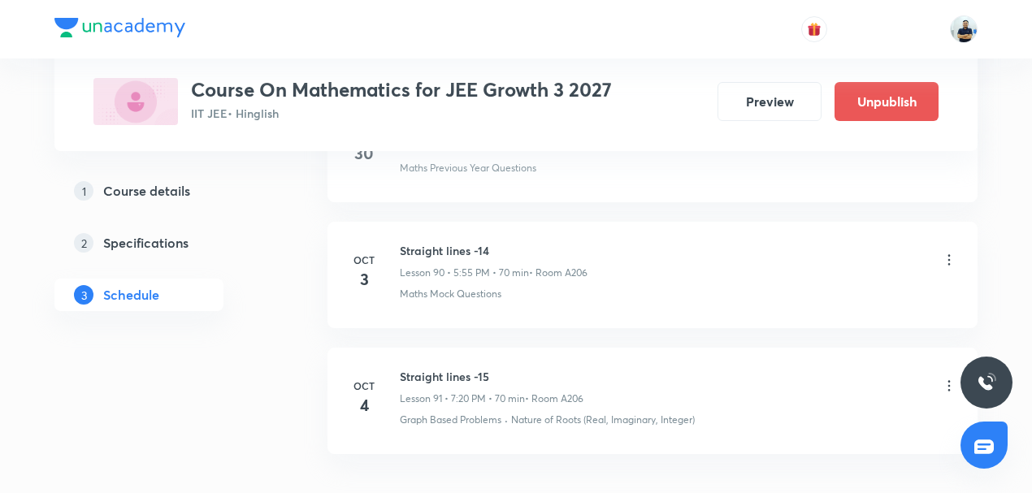
scroll to position [11407, 0]
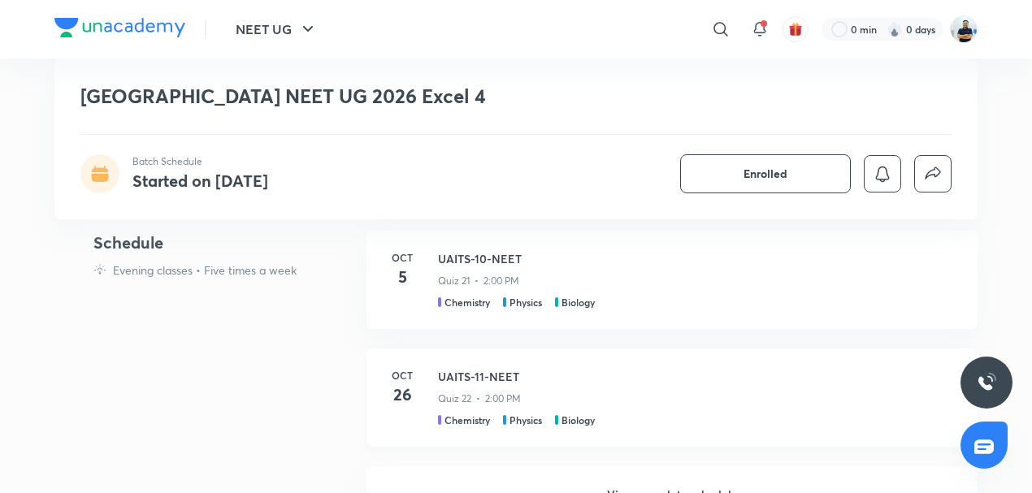
scroll to position [708, 0]
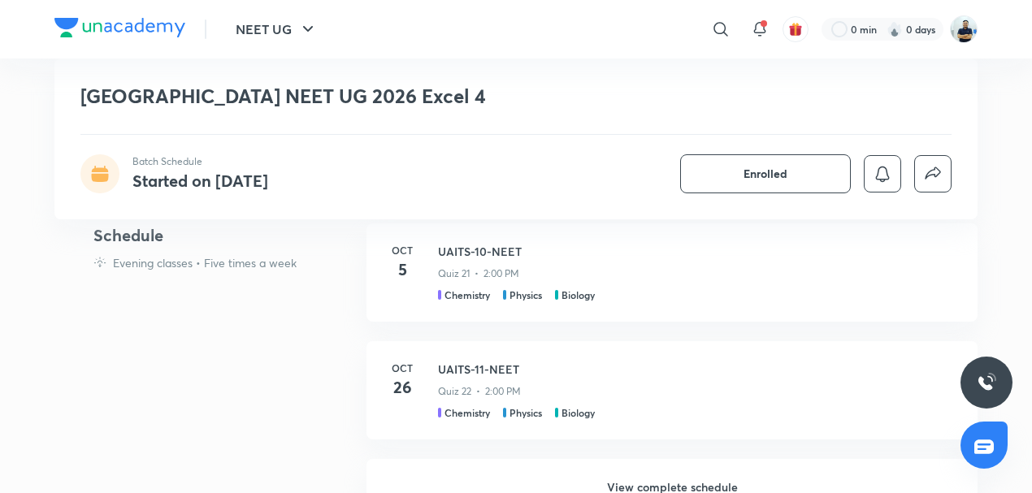
click at [653, 483] on h6 "View complete schedule" at bounding box center [671, 487] width 611 height 57
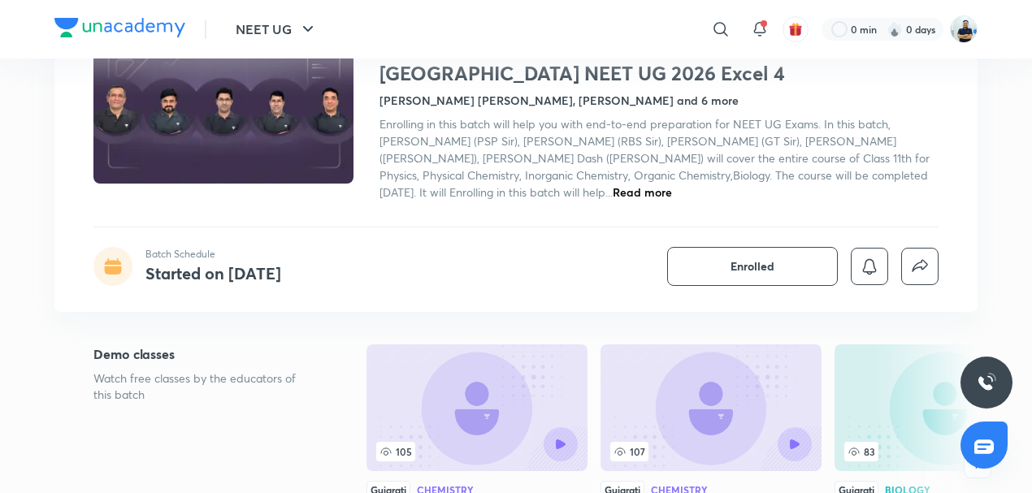
scroll to position [225, 0]
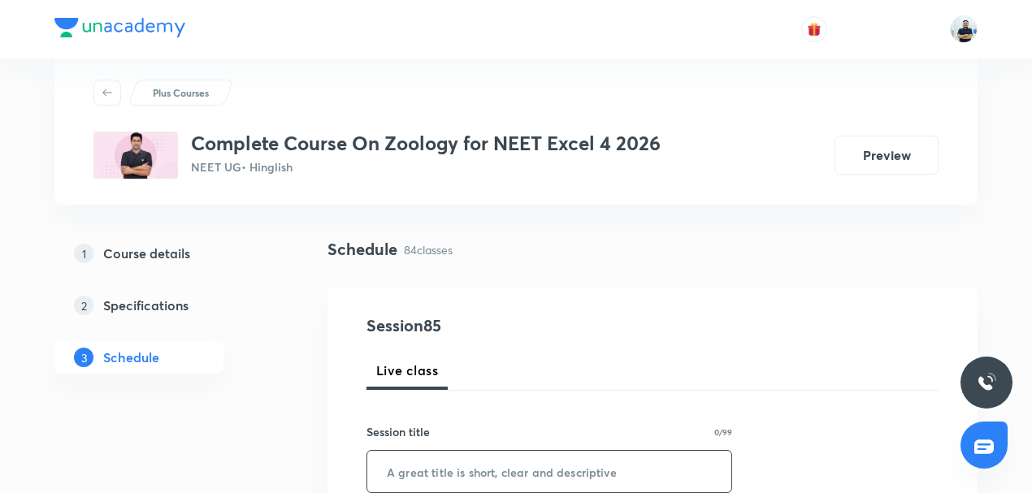
click at [423, 476] on input "text" at bounding box center [549, 471] width 364 height 41
paste input "Biotechnology -6"
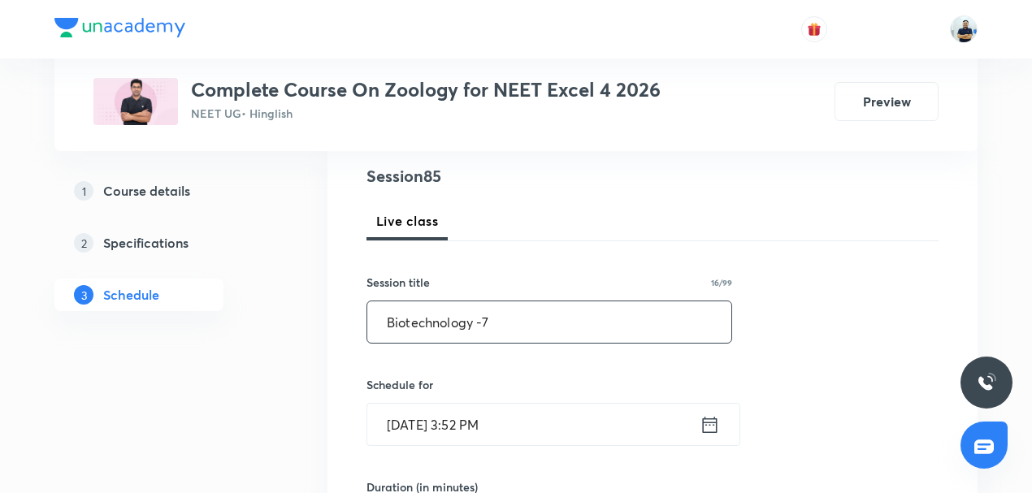
scroll to position [201, 0]
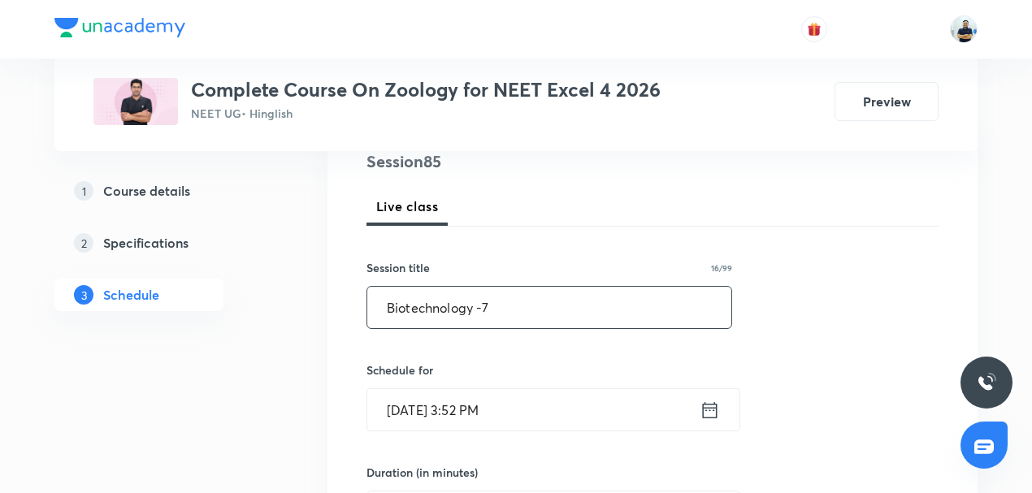
type input "Biotechnology -7"
click at [426, 413] on input "[DATE] 3:52 PM" at bounding box center [533, 409] width 332 height 41
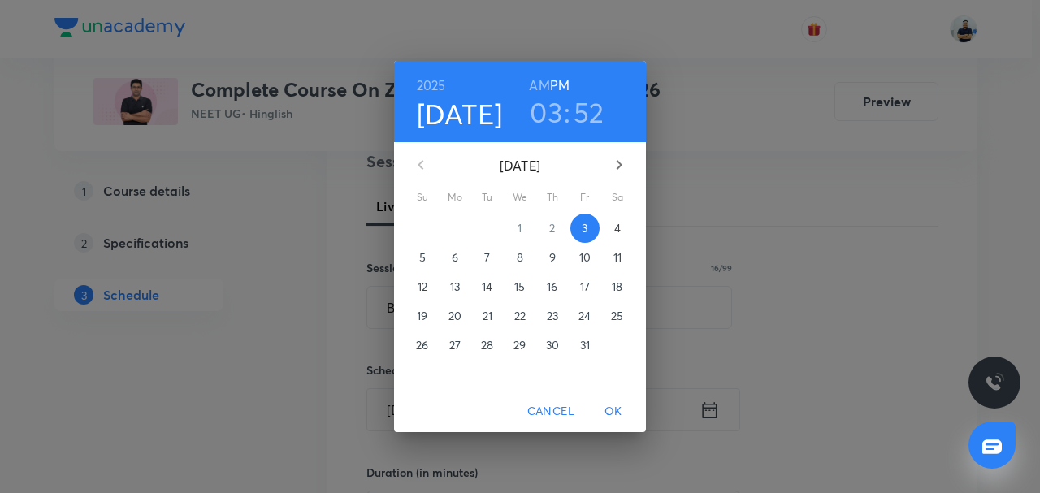
click at [545, 106] on h3 "03" at bounding box center [546, 112] width 32 height 34
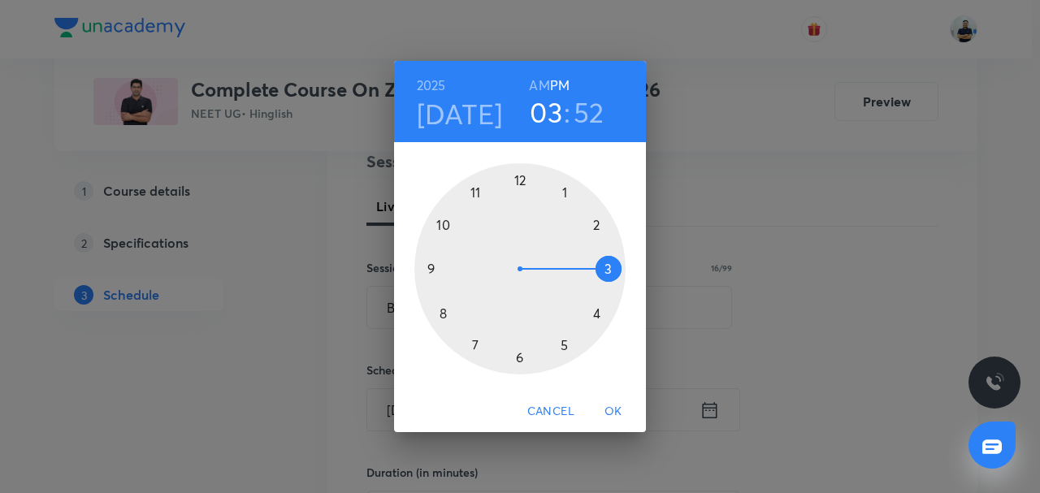
click at [581, 306] on div at bounding box center [519, 268] width 211 height 211
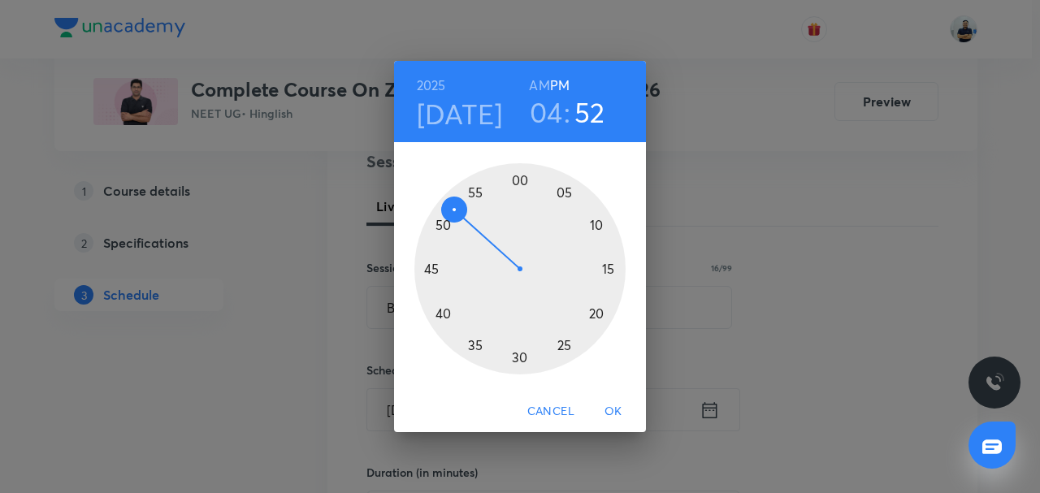
click at [517, 349] on div at bounding box center [519, 268] width 211 height 211
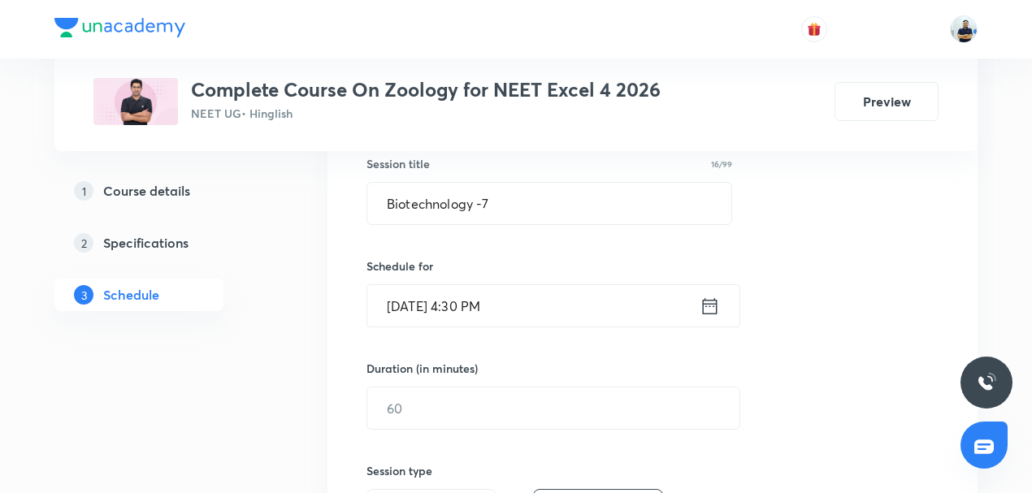
scroll to position [379, 0]
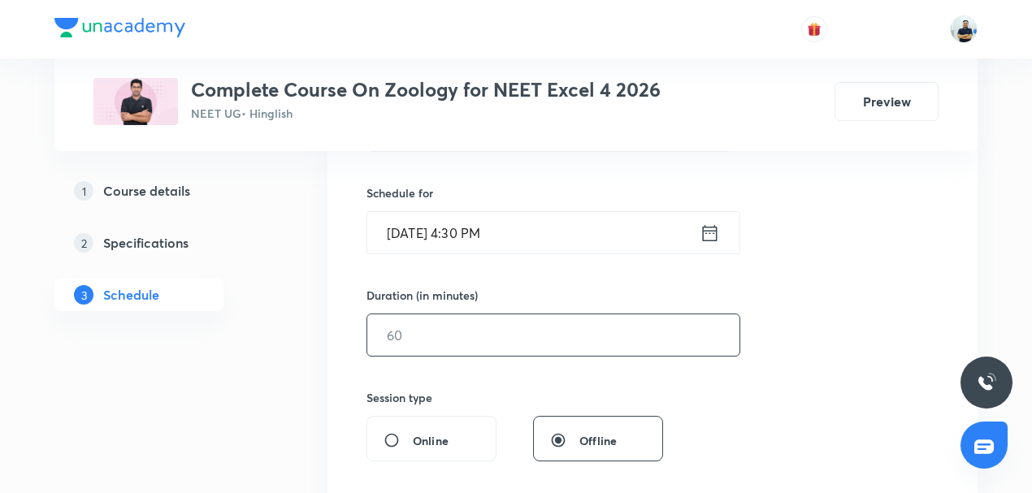
click at [418, 326] on input "text" at bounding box center [553, 334] width 372 height 41
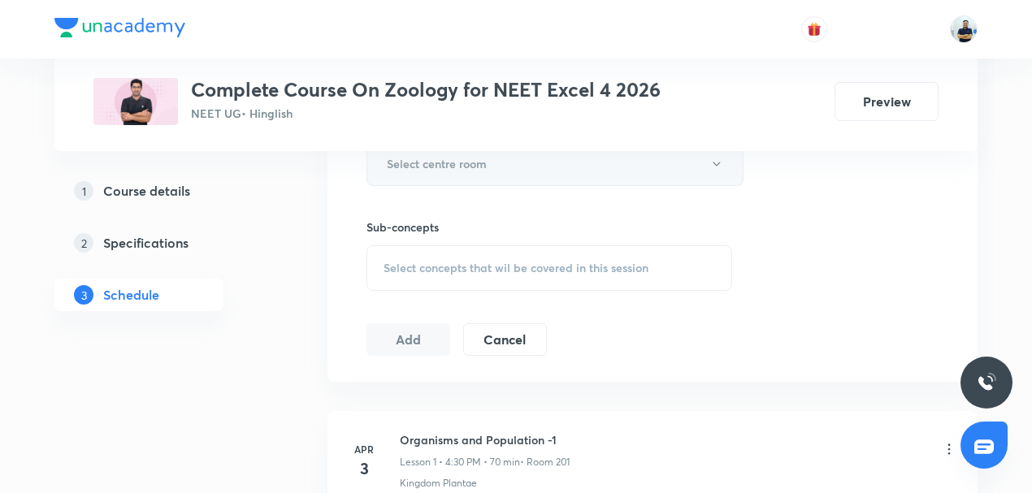
type input "70"
click at [438, 161] on h6 "Select centre room" at bounding box center [437, 163] width 100 height 17
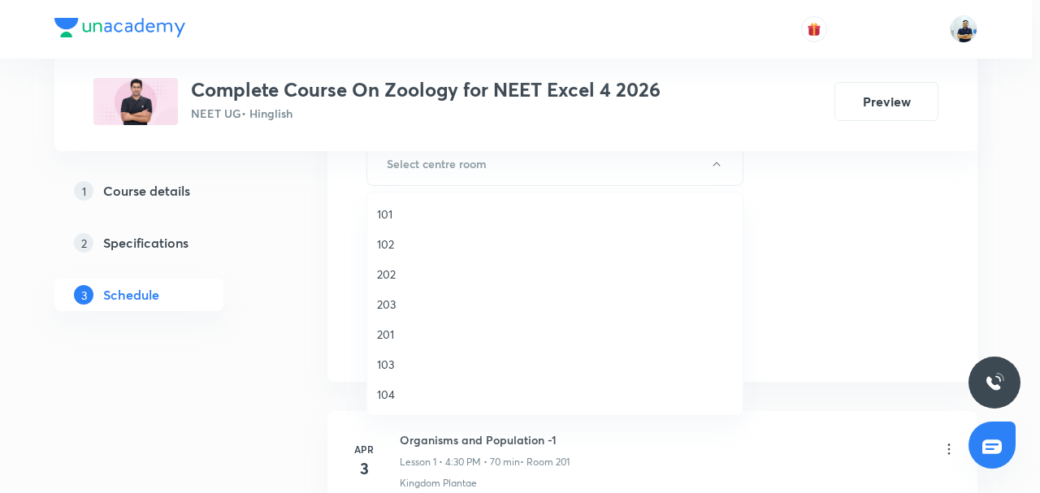
click at [380, 334] on span "201" at bounding box center [555, 334] width 356 height 17
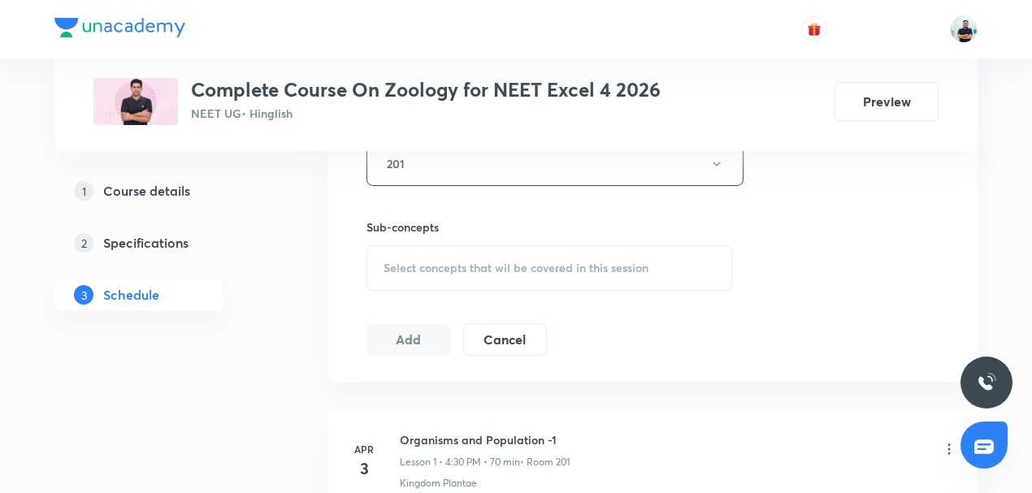
click at [506, 262] on span "Select concepts that wil be covered in this session" at bounding box center [515, 268] width 265 height 13
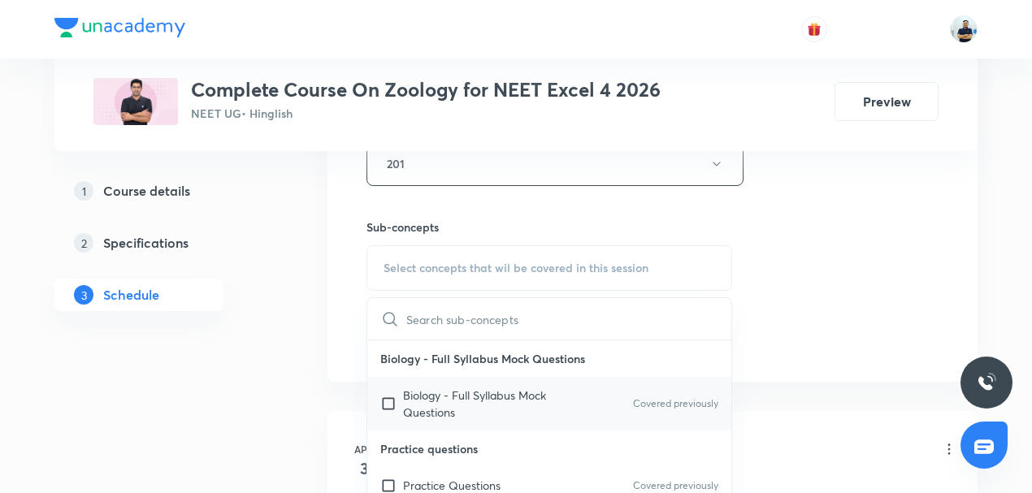
click at [444, 390] on p "Biology - Full Syllabus Mock Questions" at bounding box center [485, 404] width 164 height 34
checkbox input "true"
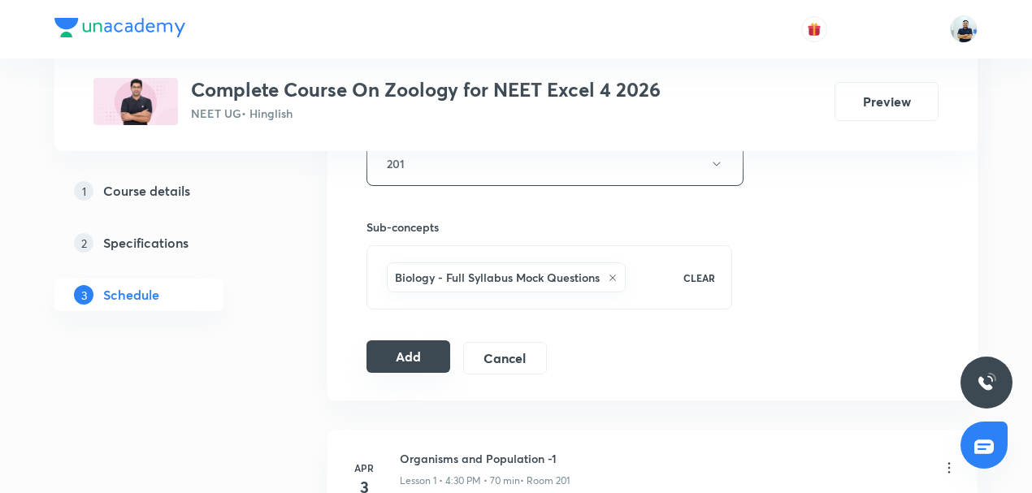
click at [411, 355] on button "Add" at bounding box center [408, 356] width 84 height 32
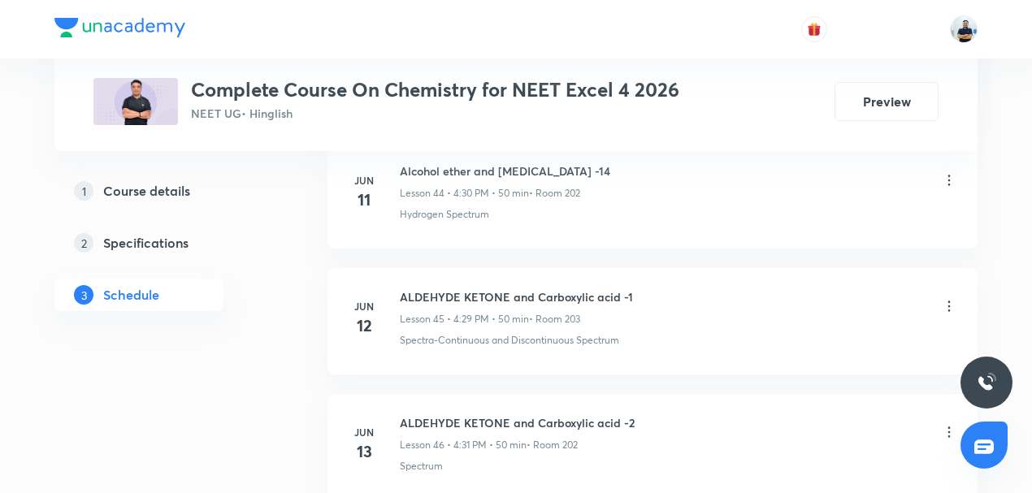
scroll to position [8586, 0]
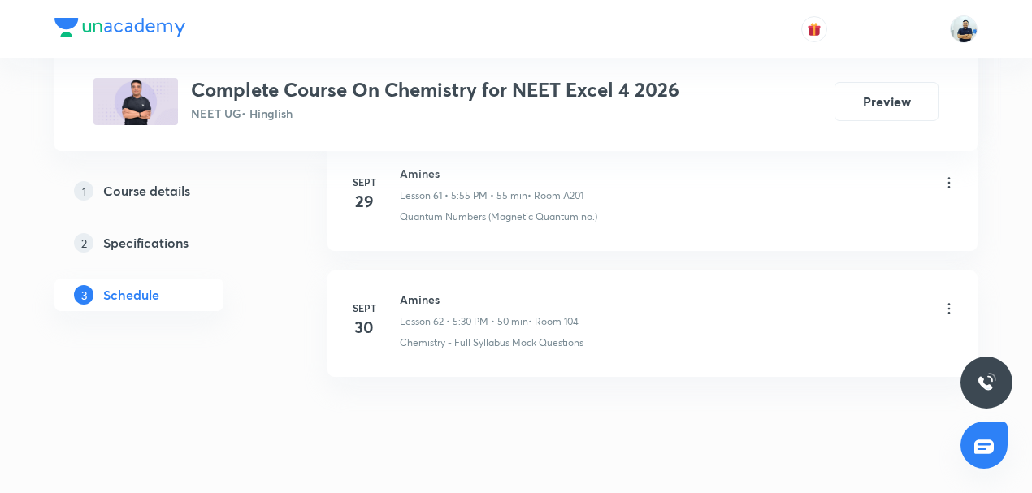
click at [429, 291] on h6 "Amines" at bounding box center [489, 299] width 179 height 17
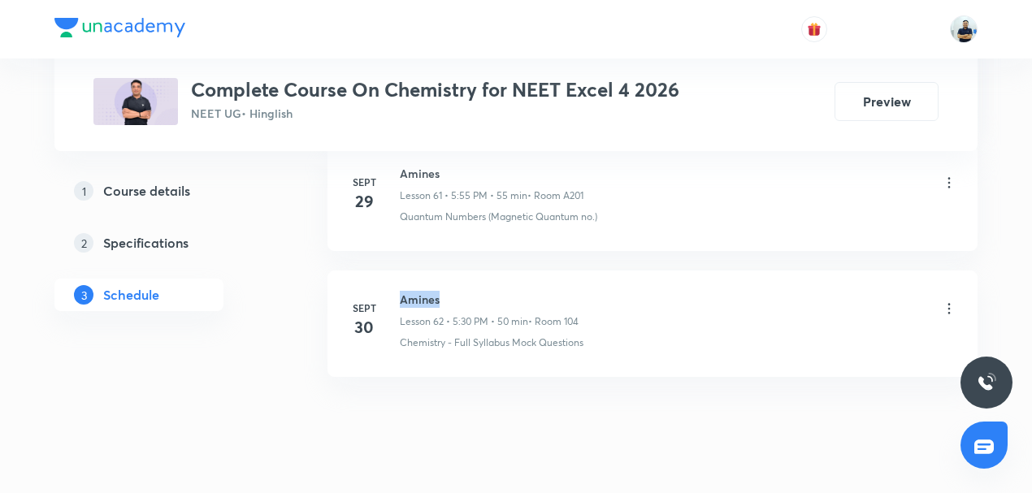
click at [429, 291] on h6 "Amines" at bounding box center [489, 299] width 179 height 17
copy h6 "Amines"
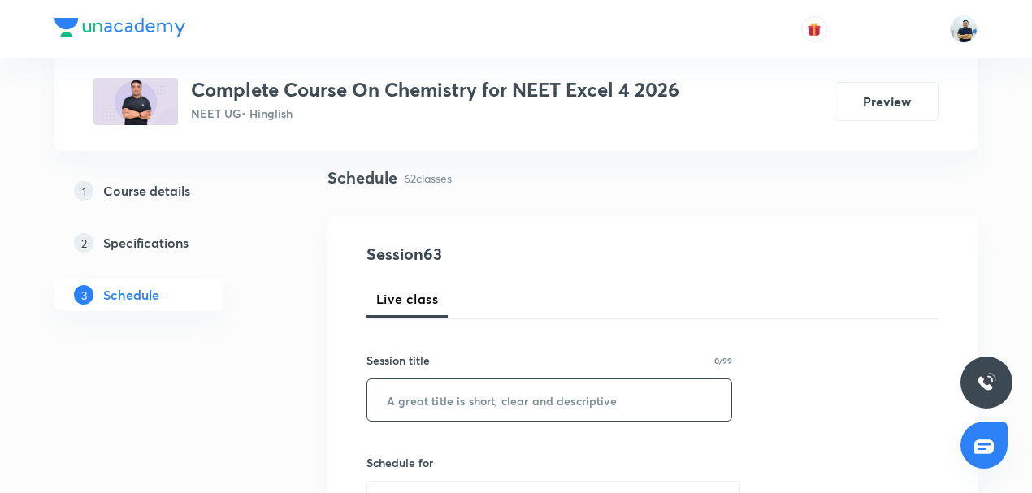
scroll to position [114, 0]
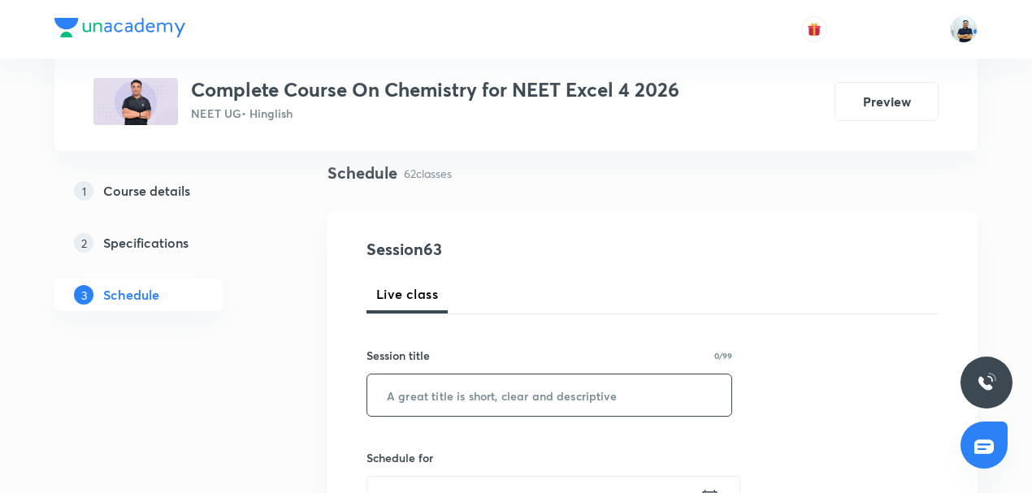
click at [439, 390] on input "text" at bounding box center [549, 394] width 364 height 41
paste input "Amines"
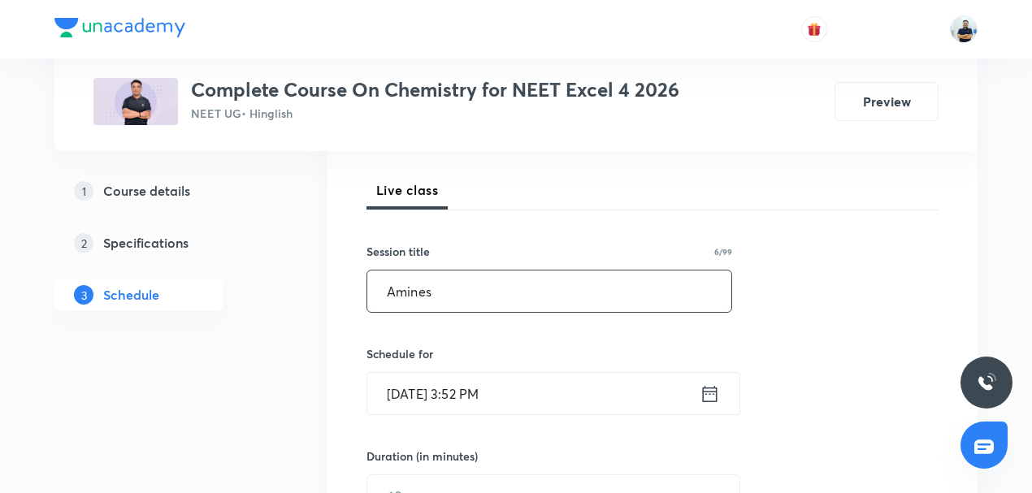
scroll to position [227, 0]
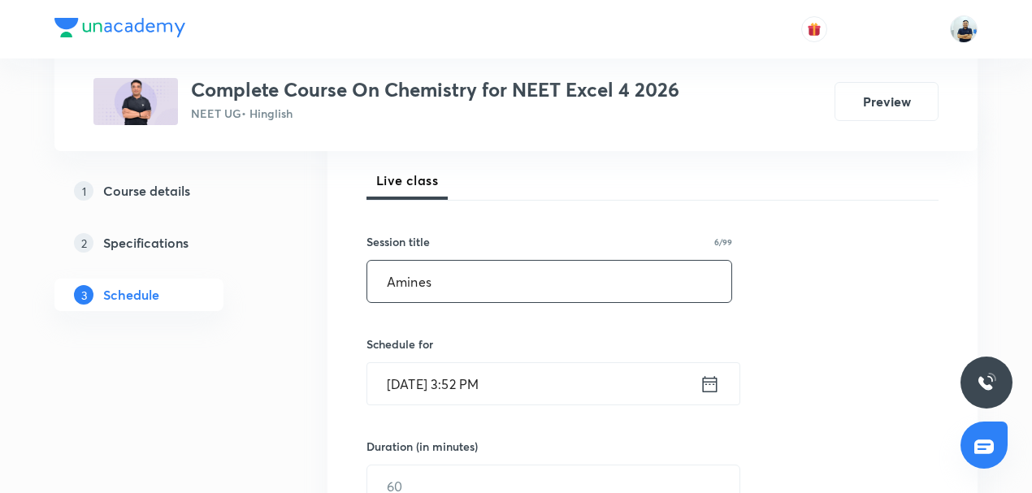
type input "Amines"
click at [454, 397] on input "[DATE] 3:52 PM" at bounding box center [533, 383] width 332 height 41
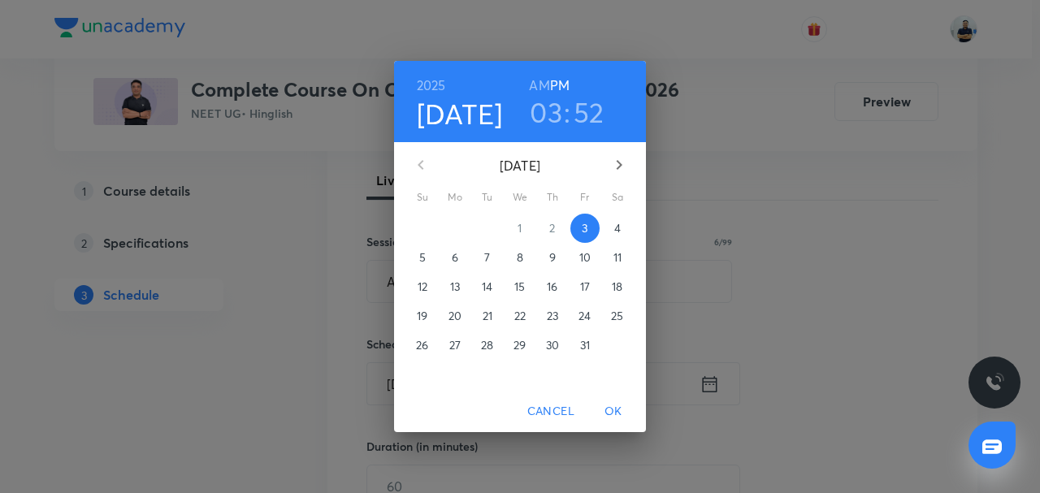
click at [560, 117] on h3 "03" at bounding box center [546, 112] width 32 height 34
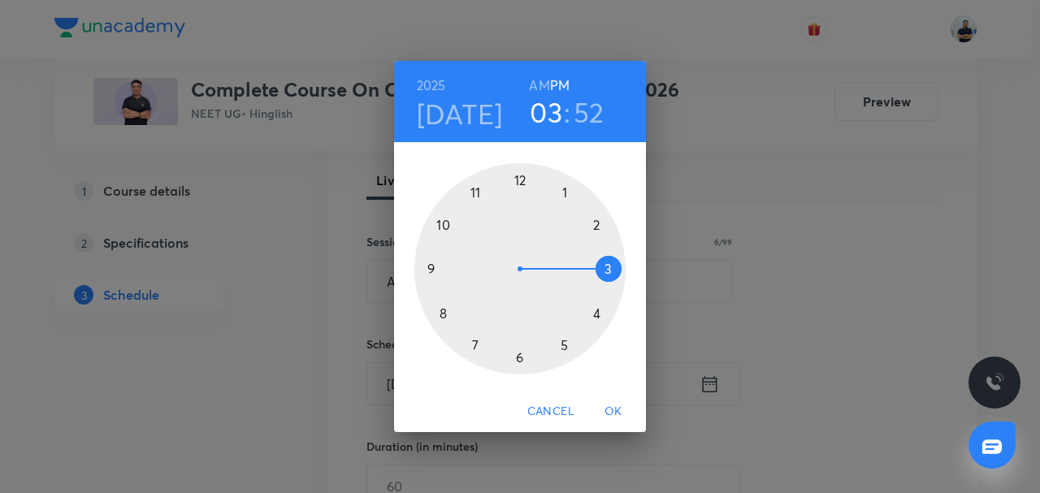
click at [463, 357] on div at bounding box center [519, 268] width 211 height 211
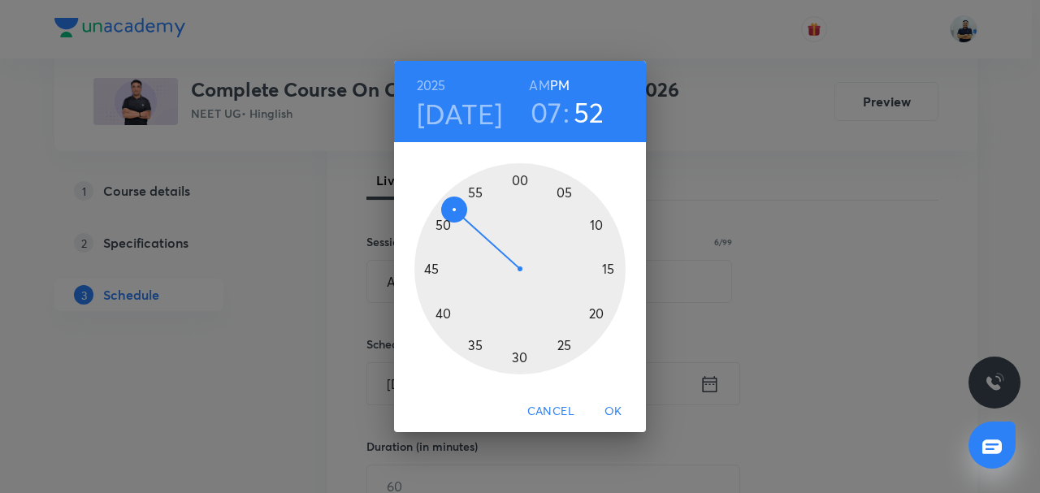
click at [598, 321] on div at bounding box center [519, 268] width 211 height 211
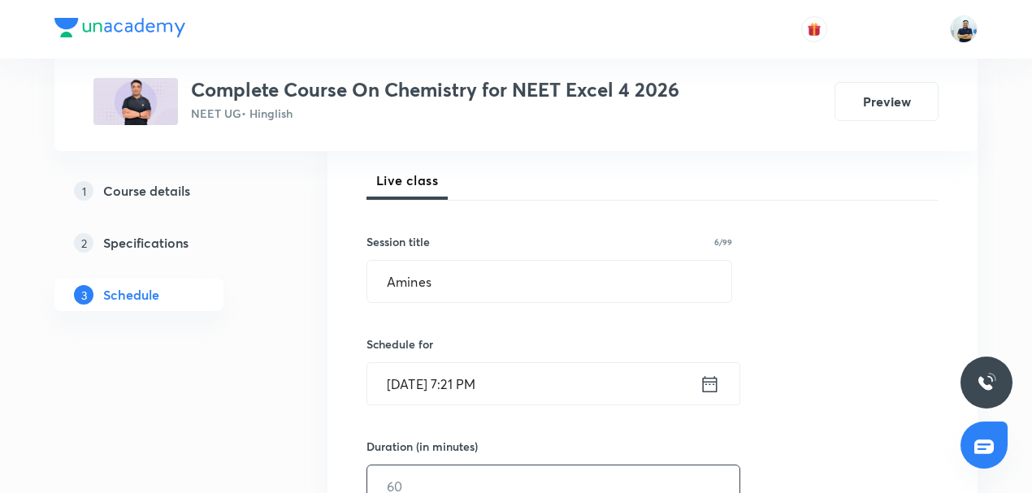
click at [435, 475] on input "text" at bounding box center [553, 485] width 372 height 41
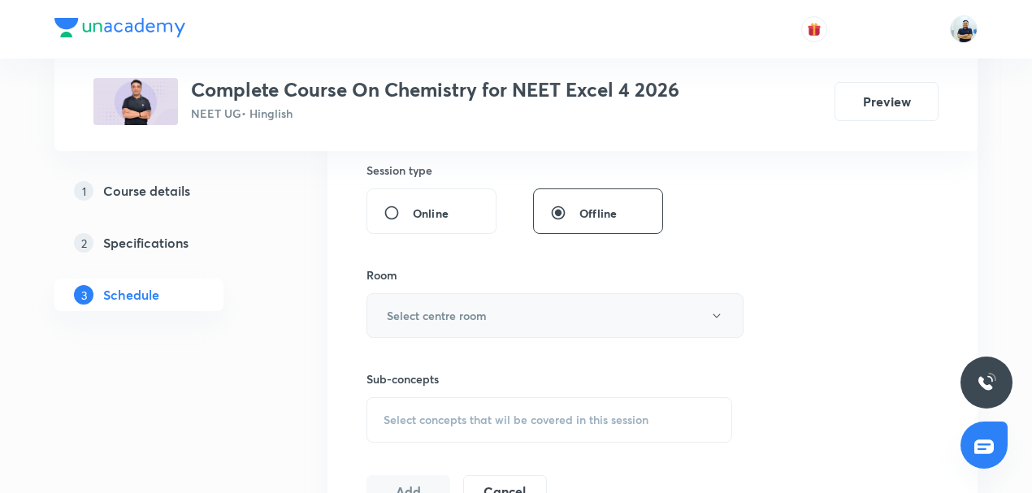
type input "70"
click at [407, 309] on h6 "Select centre room" at bounding box center [437, 315] width 100 height 17
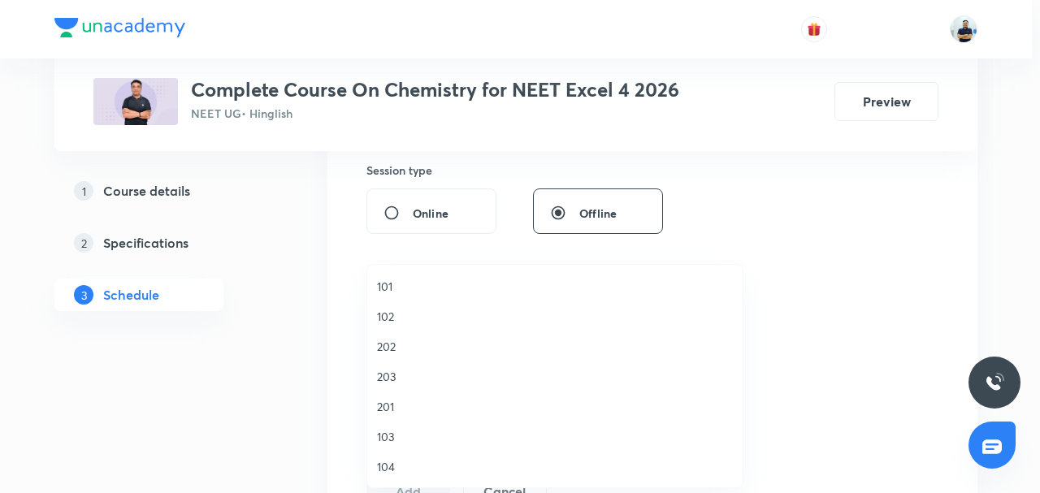
click at [400, 405] on span "201" at bounding box center [555, 406] width 356 height 17
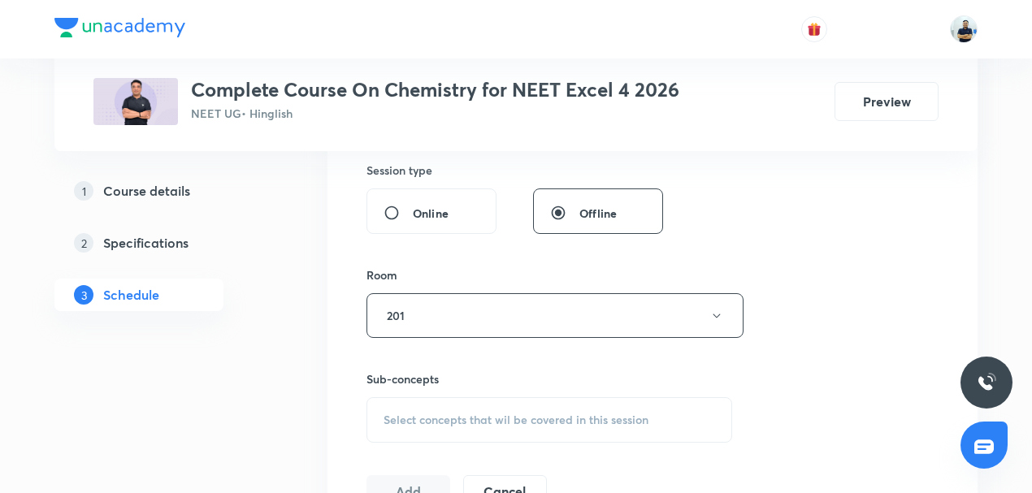
scroll to position [746, 0]
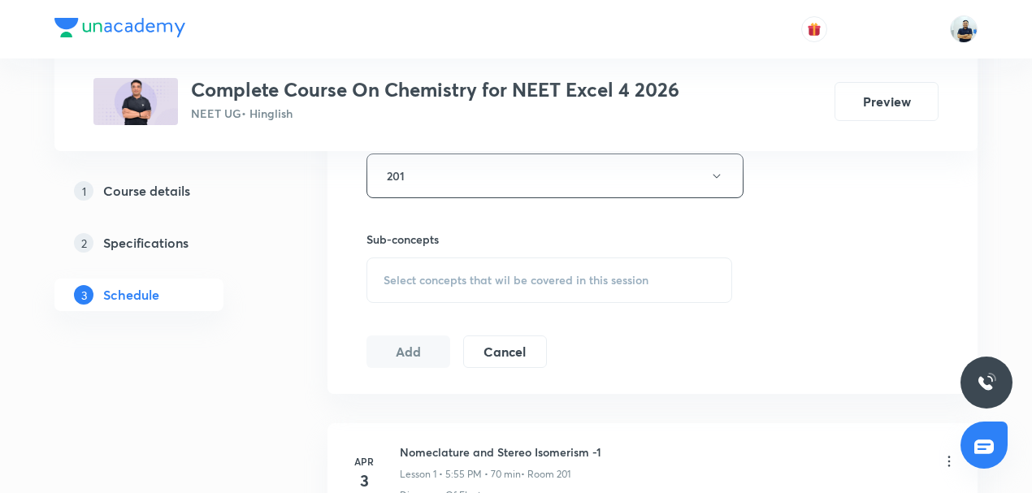
click at [536, 274] on span "Select concepts that wil be covered in this session" at bounding box center [515, 280] width 265 height 13
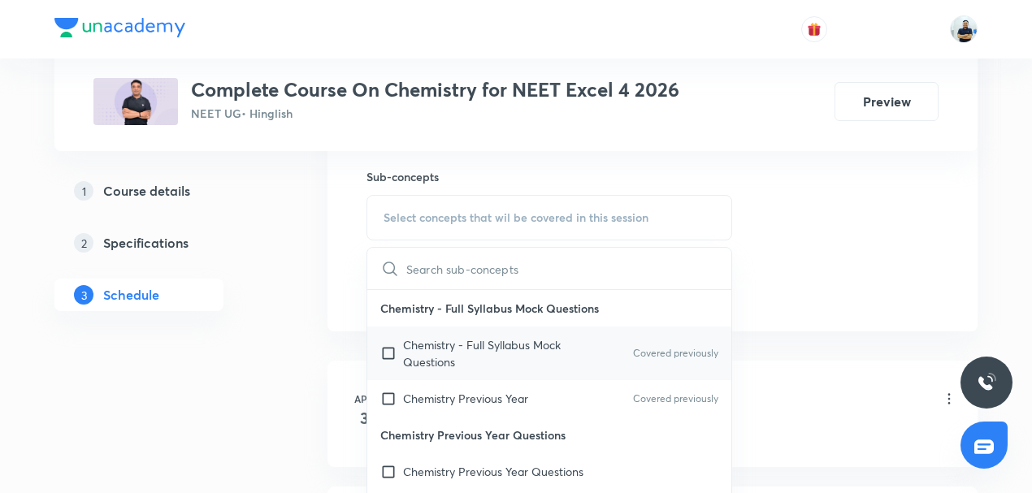
scroll to position [758, 0]
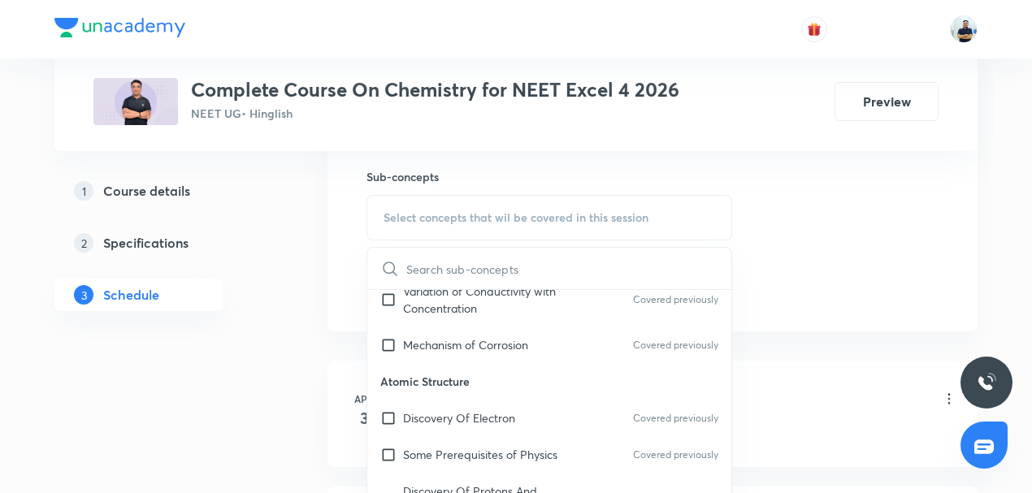
click at [409, 363] on p "Atomic Structure" at bounding box center [549, 381] width 364 height 37
click at [406, 336] on p "Mechanism of Corrosion" at bounding box center [465, 344] width 125 height 17
checkbox input "true"
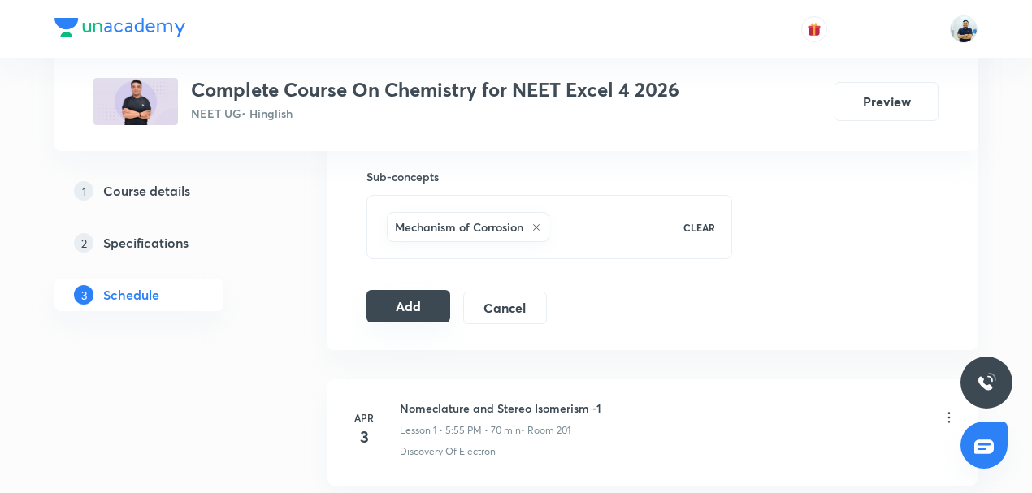
click at [400, 302] on button "Add" at bounding box center [408, 306] width 84 height 32
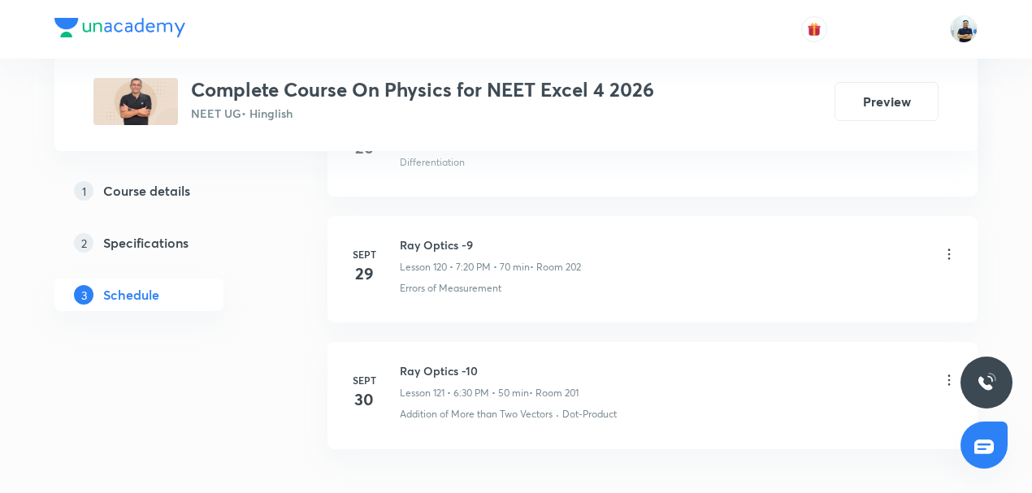
scroll to position [15992, 0]
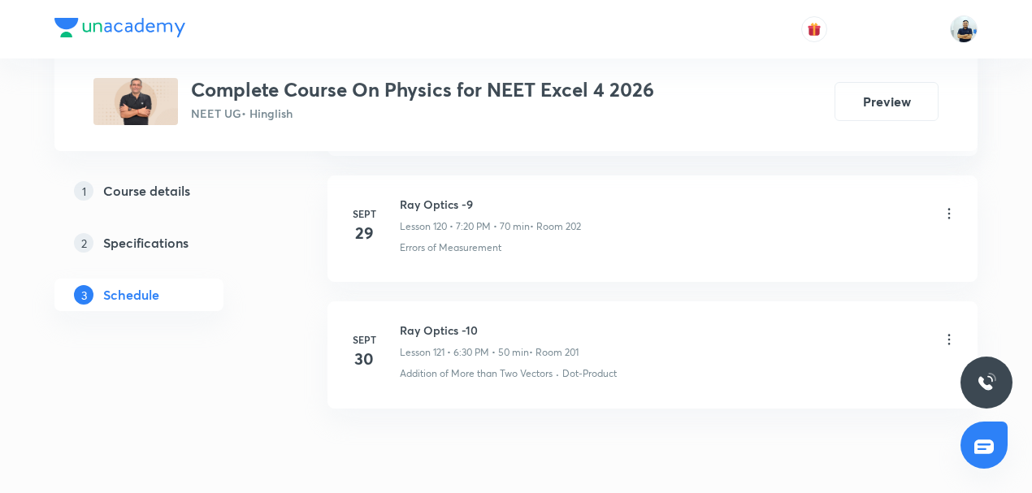
click at [432, 322] on h6 "Ray Optics -10" at bounding box center [489, 330] width 179 height 17
copy h6 "Ray Optics -10"
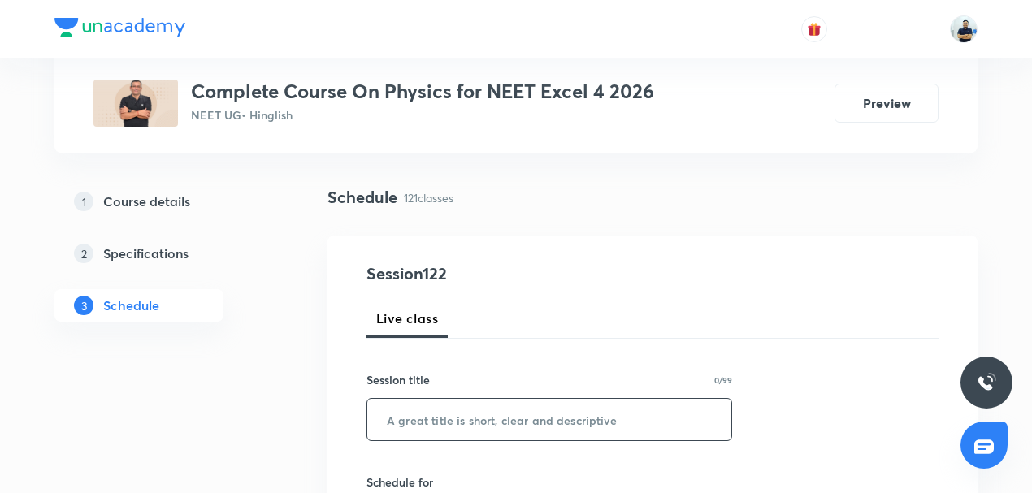
scroll to position [101, 0]
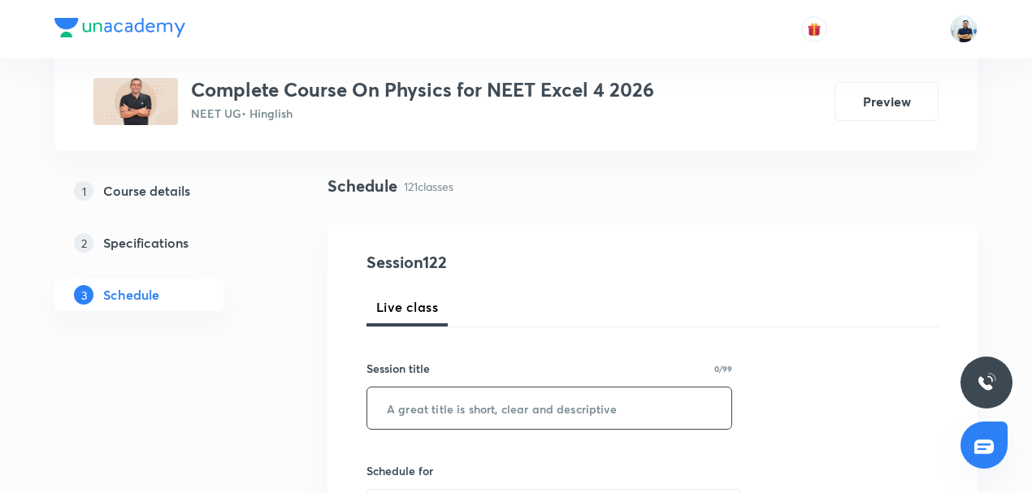
click at [448, 418] on input "text" at bounding box center [549, 407] width 364 height 41
paste input "Ray Optics -10"
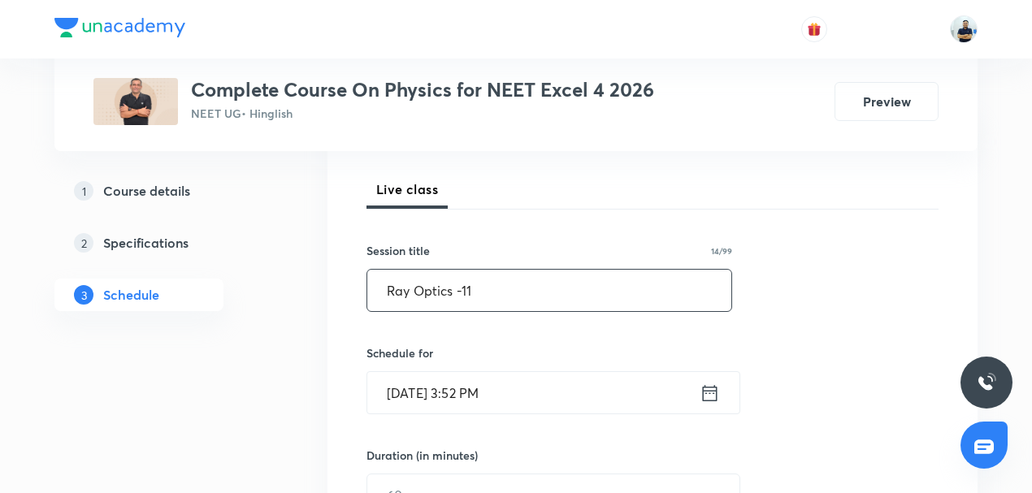
scroll to position [227, 0]
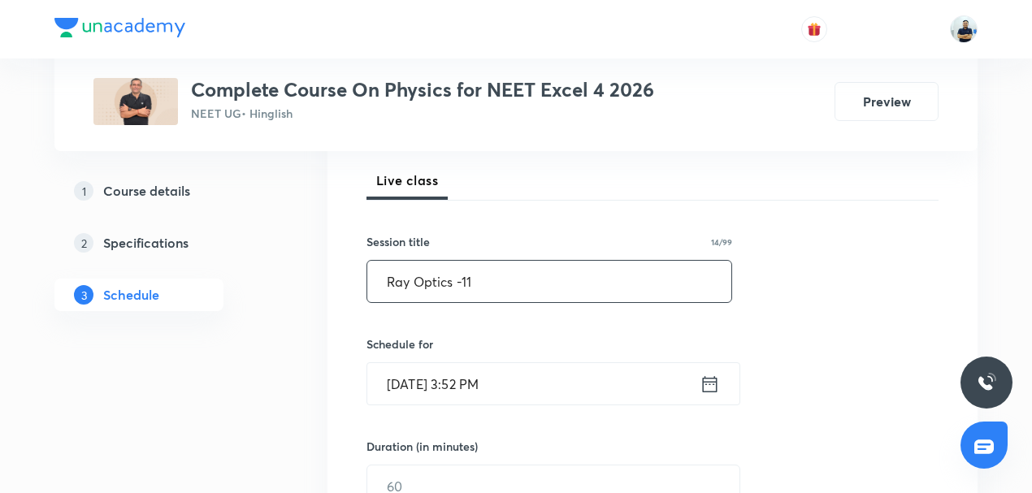
type input "Ray Optics -11"
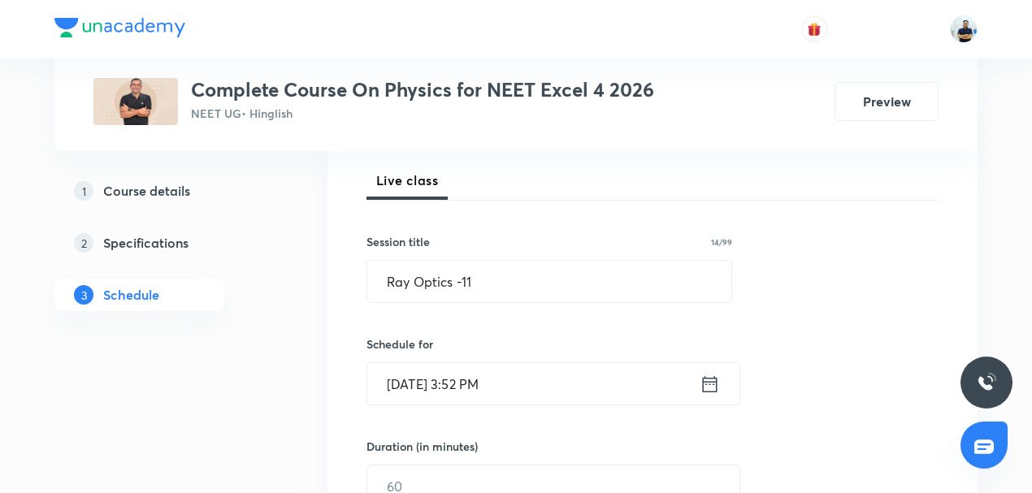
click at [470, 378] on input "[DATE] 3:52 PM" at bounding box center [533, 383] width 332 height 41
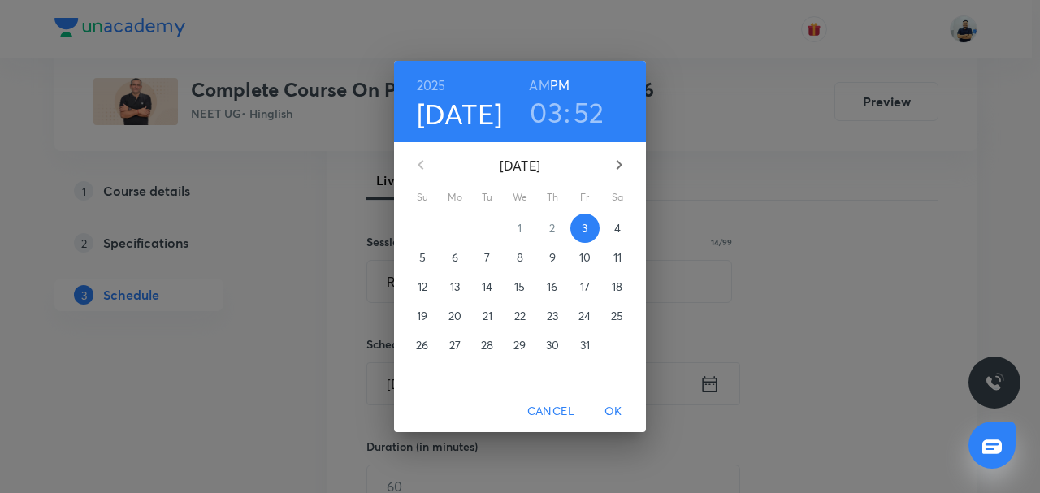
click at [548, 116] on h3 "03" at bounding box center [546, 112] width 32 height 34
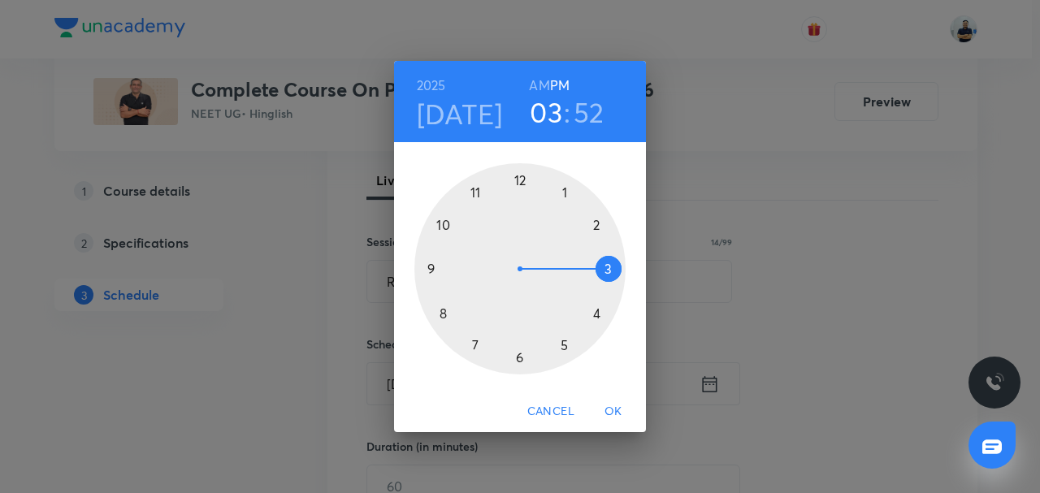
click at [565, 356] on div at bounding box center [519, 268] width 211 height 211
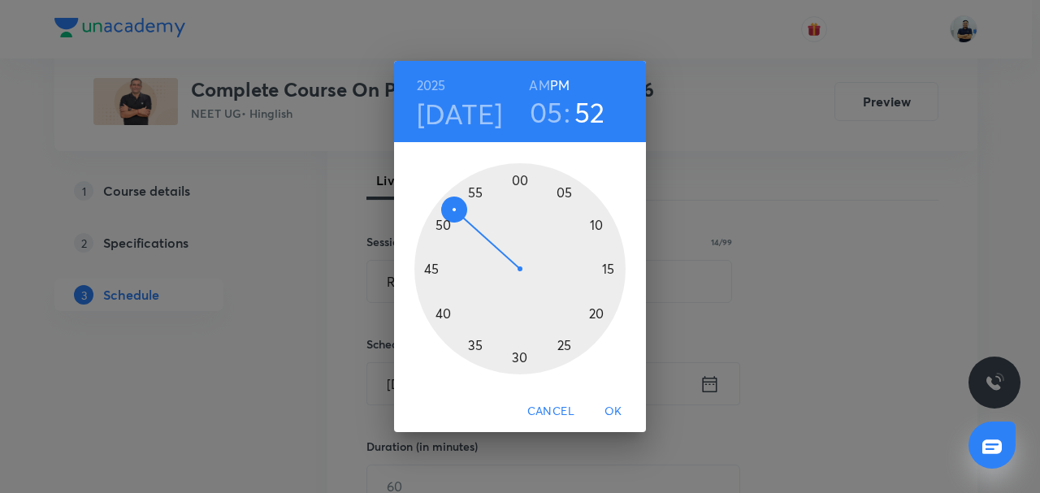
click at [472, 181] on div at bounding box center [519, 268] width 211 height 211
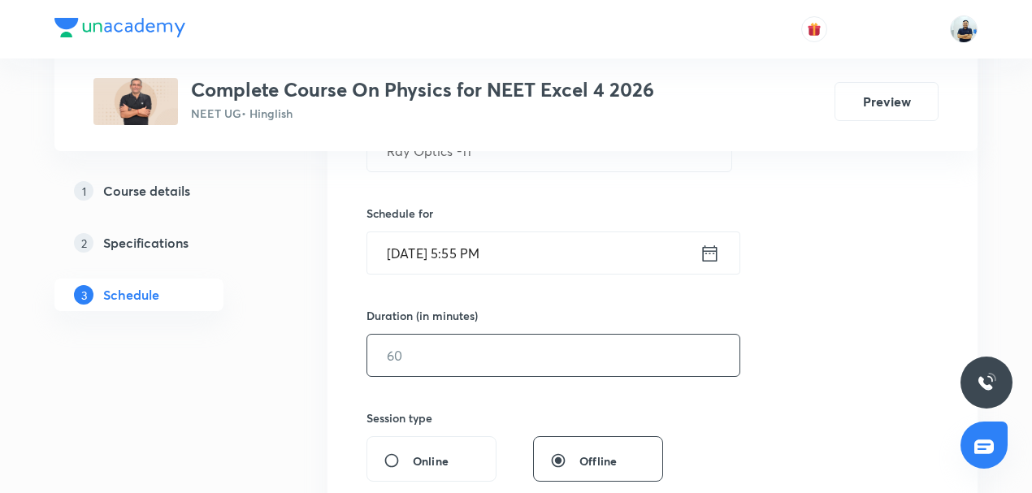
scroll to position [366, 0]
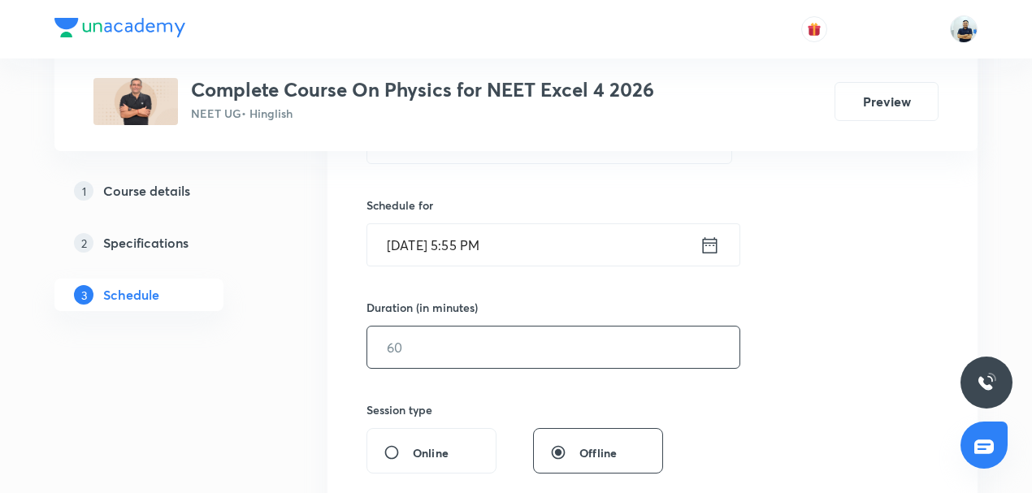
click at [427, 345] on input "text" at bounding box center [553, 347] width 372 height 41
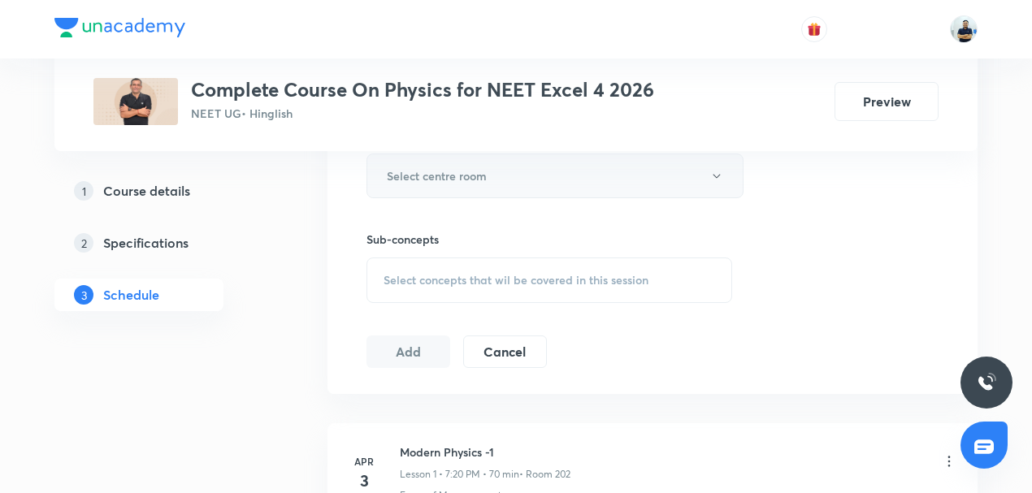
type input "70"
click at [459, 173] on h6 "Select centre room" at bounding box center [437, 175] width 100 height 17
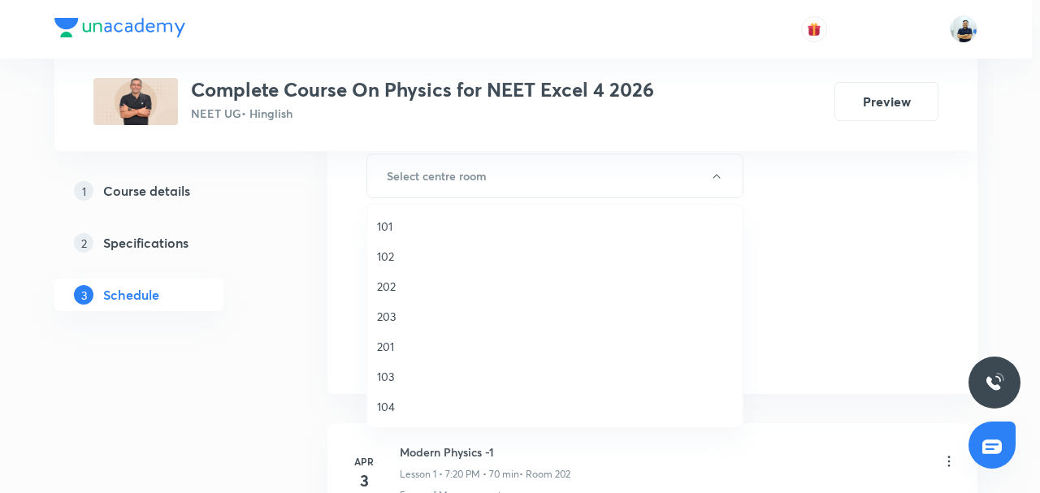
click at [393, 344] on span "201" at bounding box center [555, 346] width 356 height 17
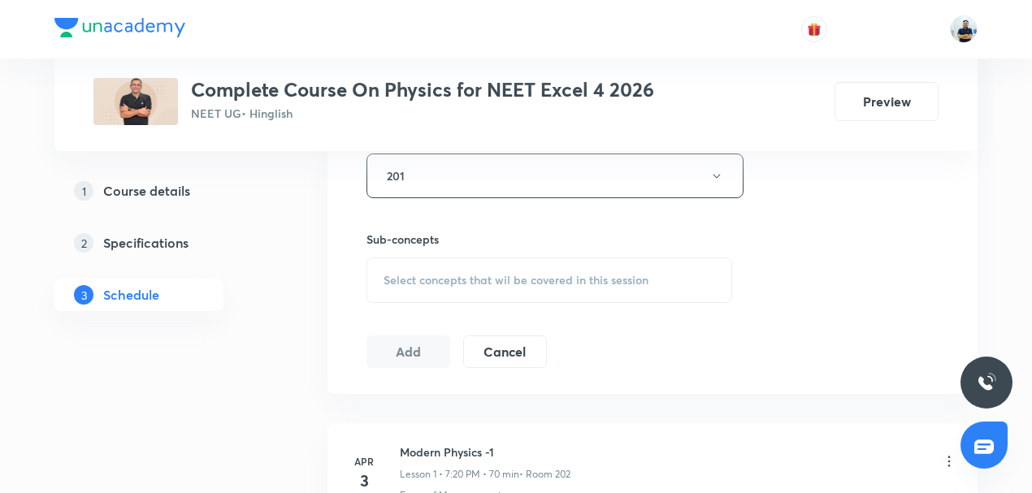
click at [612, 286] on div "Select concepts that wil be covered in this session" at bounding box center [549, 280] width 366 height 45
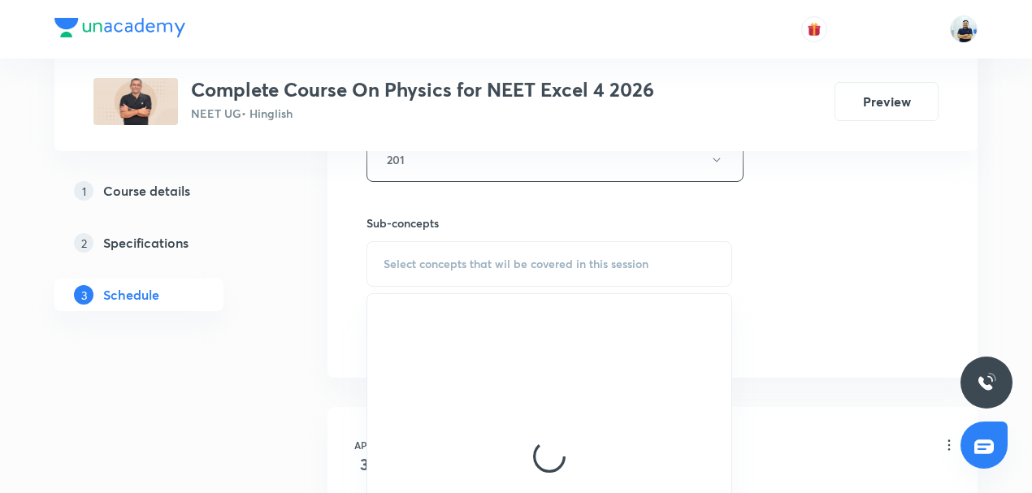
scroll to position [770, 0]
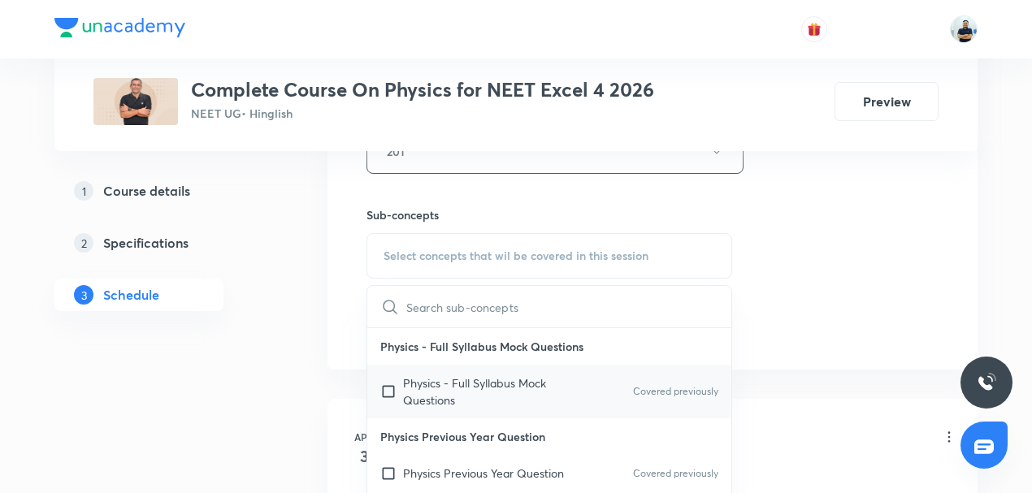
click at [427, 408] on div "Physics - Full Syllabus Mock Questions Covered previously" at bounding box center [549, 392] width 364 height 54
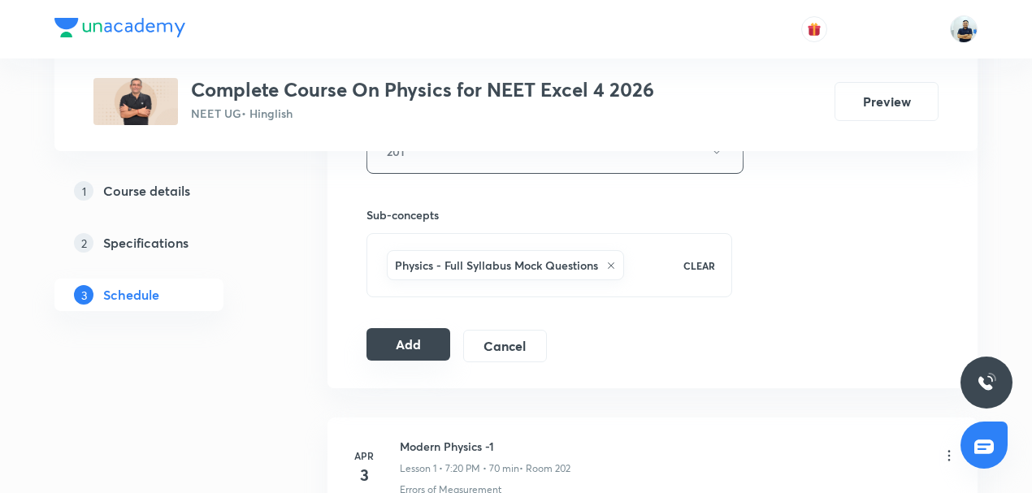
click at [420, 344] on button "Add" at bounding box center [408, 344] width 84 height 32
